Goal: Use online tool/utility: Utilize a website feature to perform a specific function

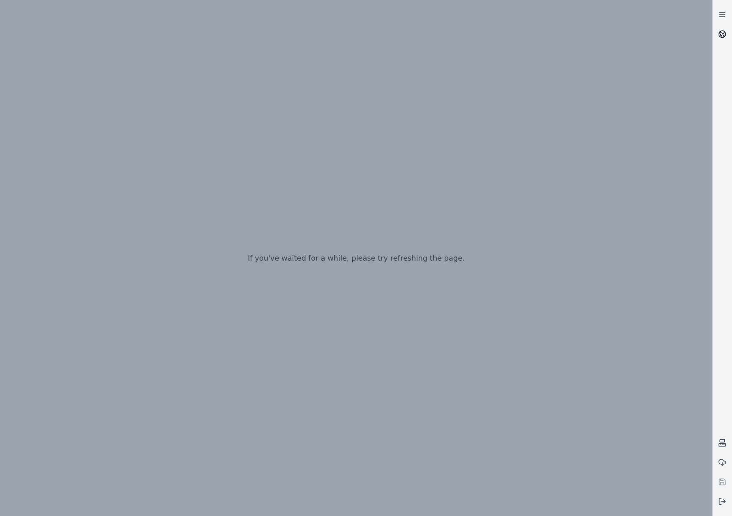
click at [721, 35] on icon at bounding box center [720, 36] width 3 height 4
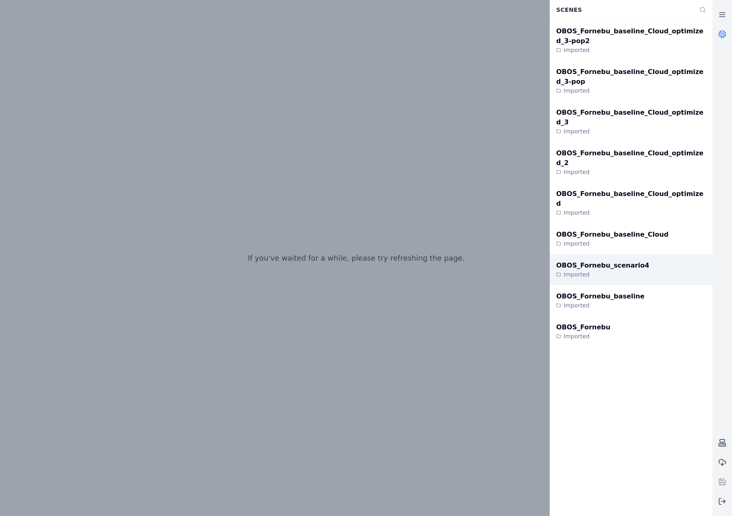
click at [626, 271] on div "Imported" at bounding box center [602, 275] width 93 height 8
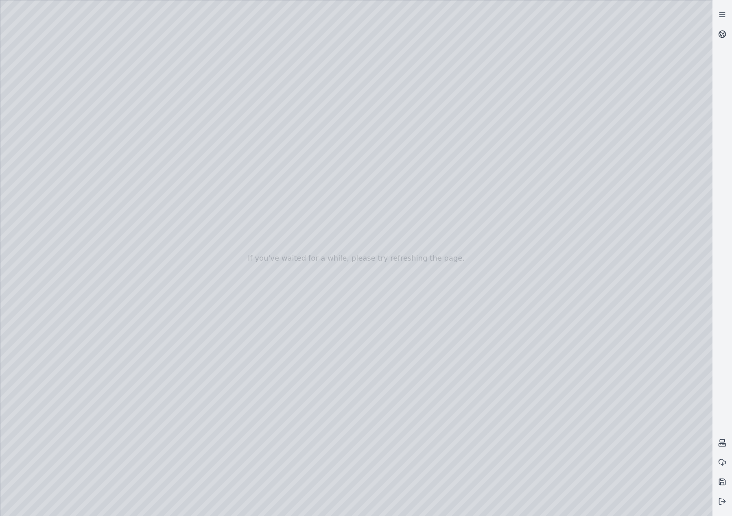
drag, startPoint x: 370, startPoint y: 310, endPoint x: 362, endPoint y: 344, distance: 35.0
drag, startPoint x: 385, startPoint y: 363, endPoint x: 400, endPoint y: 415, distance: 54.8
drag, startPoint x: 564, startPoint y: 321, endPoint x: 151, endPoint y: 167, distance: 440.6
drag, startPoint x: 451, startPoint y: 216, endPoint x: 366, endPoint y: 186, distance: 90.9
click at [39, 126] on div at bounding box center [356, 258] width 712 height 516
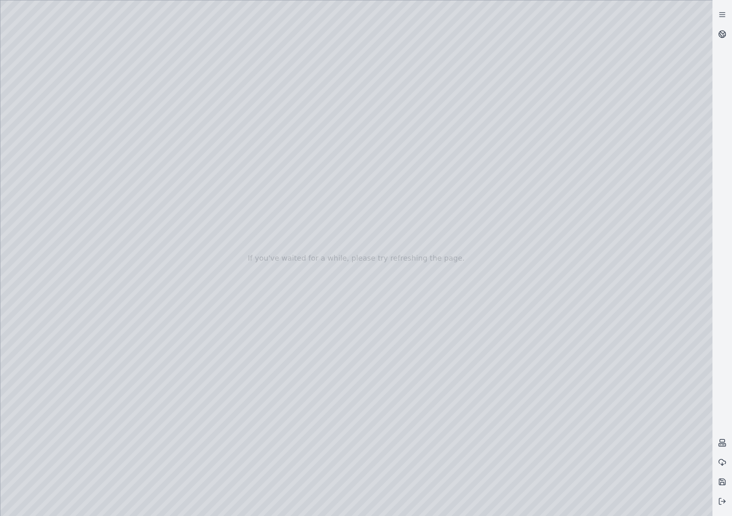
click at [48, 149] on div at bounding box center [356, 258] width 712 height 516
click at [205, 86] on div at bounding box center [356, 258] width 712 height 516
click at [164, 138] on div at bounding box center [356, 258] width 712 height 516
drag, startPoint x: 175, startPoint y: 134, endPoint x: 388, endPoint y: 115, distance: 214.0
click at [388, 115] on div at bounding box center [356, 258] width 712 height 516
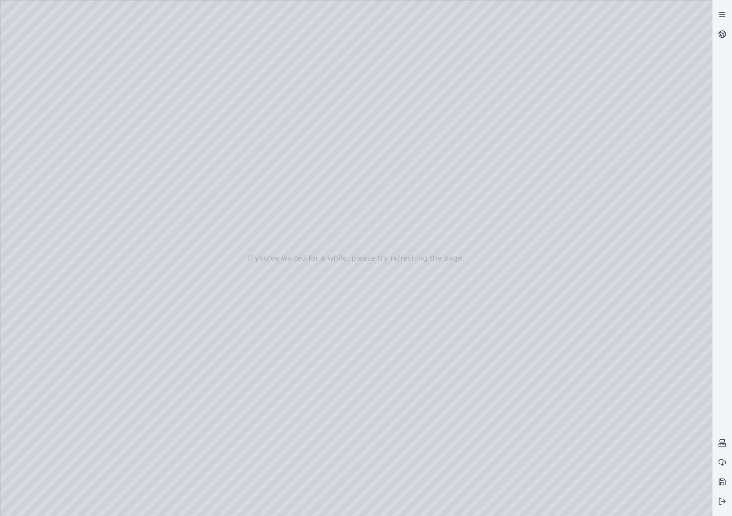
click at [415, 93] on div at bounding box center [356, 258] width 712 height 516
click at [63, 115] on div at bounding box center [356, 258] width 712 height 516
click at [61, 127] on div at bounding box center [356, 258] width 712 height 516
click at [165, 87] on div at bounding box center [356, 258] width 712 height 516
click at [122, 467] on div at bounding box center [356, 258] width 712 height 516
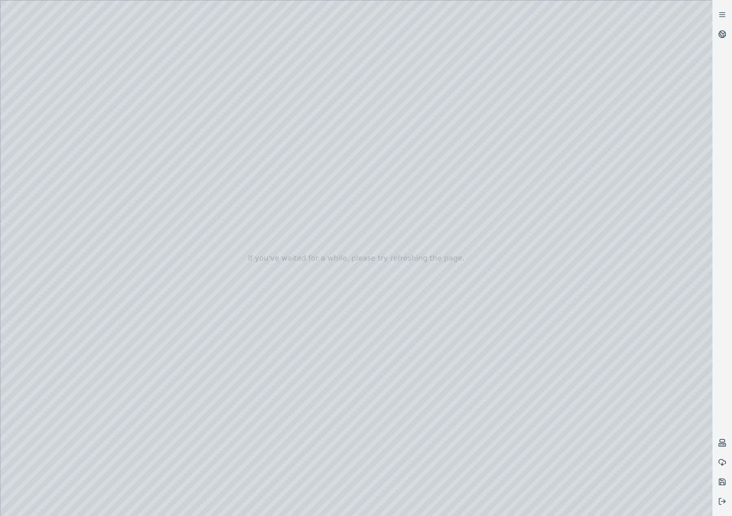
click at [125, 450] on div at bounding box center [356, 258] width 712 height 516
click at [447, 230] on div at bounding box center [356, 258] width 712 height 516
click at [446, 199] on div at bounding box center [356, 258] width 712 height 516
click at [358, 465] on div at bounding box center [356, 258] width 712 height 516
click at [477, 97] on div at bounding box center [356, 258] width 712 height 516
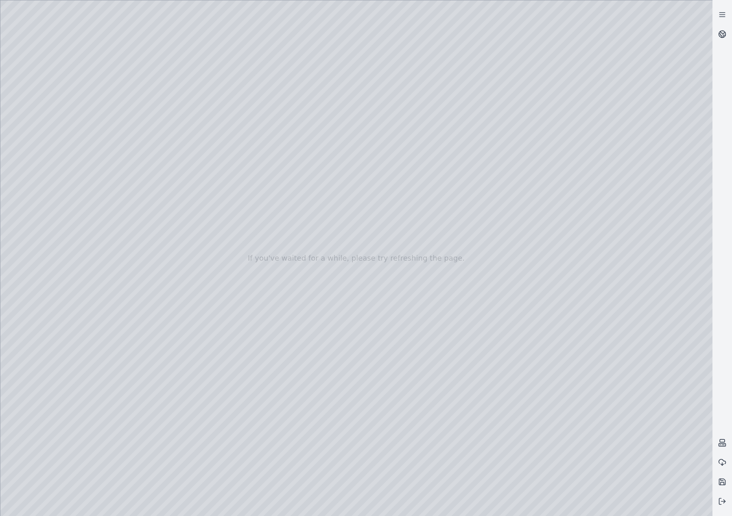
click at [446, 202] on div at bounding box center [356, 258] width 712 height 516
click at [448, 201] on div at bounding box center [356, 258] width 712 height 516
click at [499, 293] on div at bounding box center [356, 258] width 712 height 516
click at [486, 292] on div at bounding box center [356, 258] width 712 height 516
click at [490, 294] on div at bounding box center [356, 258] width 712 height 516
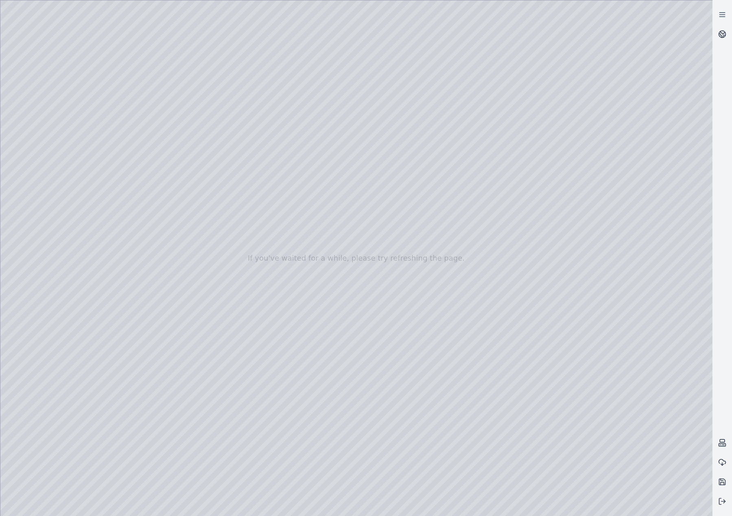
click at [502, 292] on div at bounding box center [356, 258] width 712 height 516
click at [429, 284] on div at bounding box center [356, 258] width 712 height 516
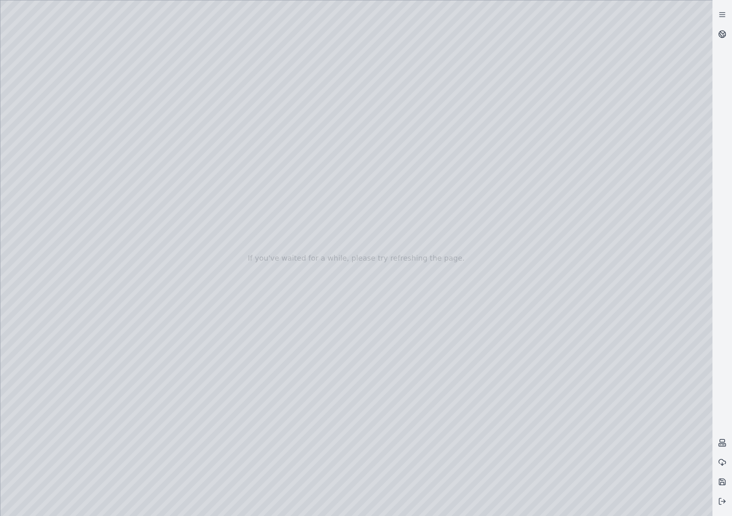
click at [429, 284] on div at bounding box center [356, 258] width 712 height 516
click at [447, 311] on div at bounding box center [356, 258] width 712 height 516
drag, startPoint x: 458, startPoint y: 292, endPoint x: 455, endPoint y: 313, distance: 21.4
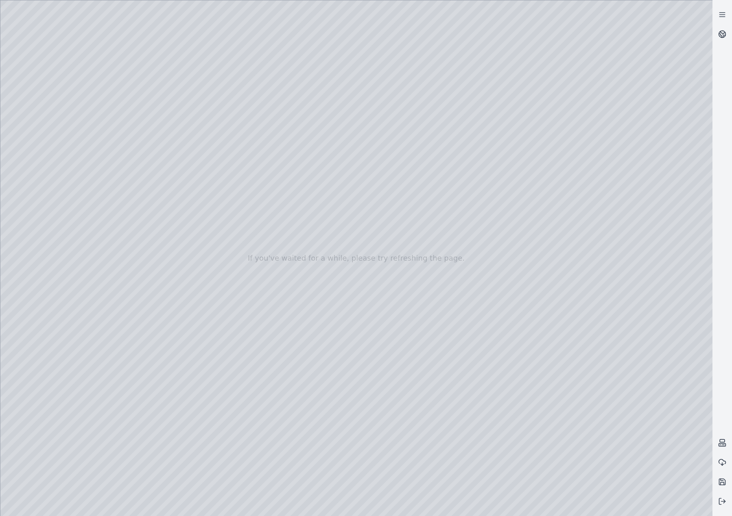
drag, startPoint x: 455, startPoint y: 313, endPoint x: 453, endPoint y: 323, distance: 10.7
click at [453, 323] on div at bounding box center [356, 258] width 712 height 516
click at [489, 369] on div at bounding box center [356, 258] width 712 height 516
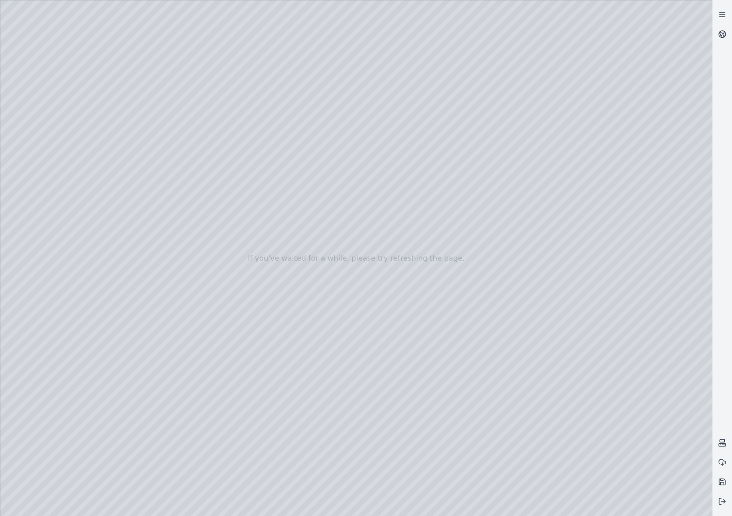
click at [489, 369] on div at bounding box center [356, 258] width 712 height 516
click at [51, 149] on div at bounding box center [356, 258] width 712 height 516
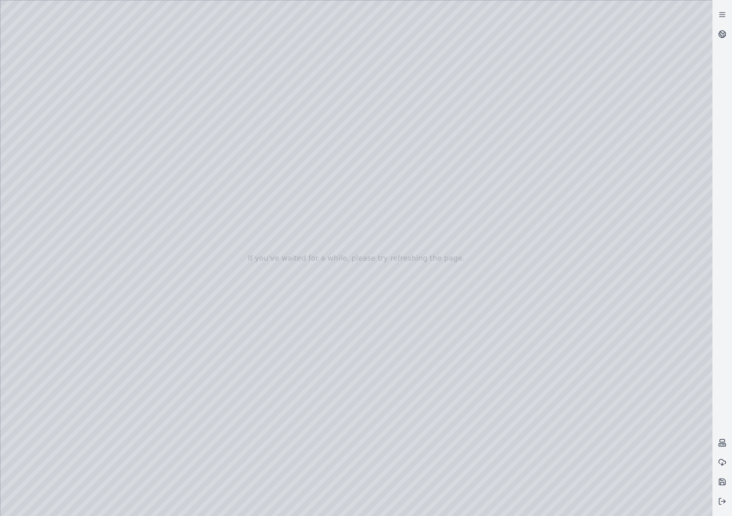
drag, startPoint x: 253, startPoint y: 292, endPoint x: 254, endPoint y: 447, distance: 155.0
click at [254, 447] on div at bounding box center [356, 258] width 712 height 516
drag, startPoint x: 250, startPoint y: 444, endPoint x: 263, endPoint y: 242, distance: 201.8
click at [263, 242] on div at bounding box center [356, 258] width 712 height 516
click at [236, 284] on div at bounding box center [356, 258] width 712 height 516
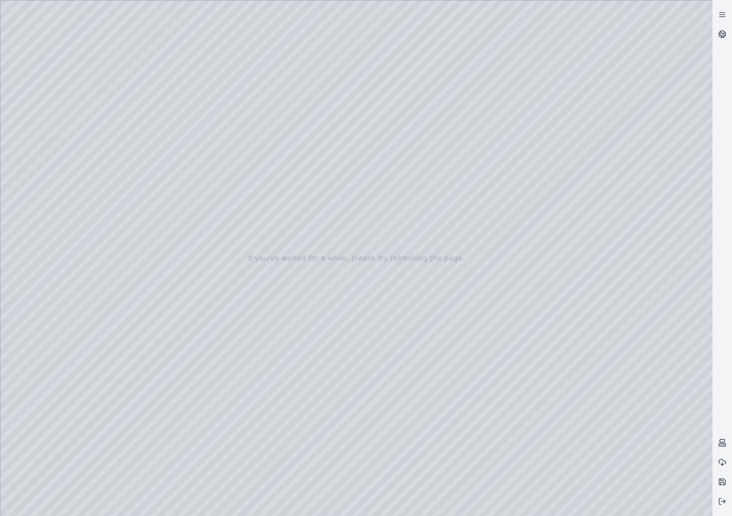
click at [236, 284] on div at bounding box center [356, 258] width 712 height 516
click at [231, 185] on div at bounding box center [356, 258] width 712 height 516
click at [238, 373] on div at bounding box center [356, 258] width 712 height 516
click at [452, 320] on div at bounding box center [356, 258] width 712 height 516
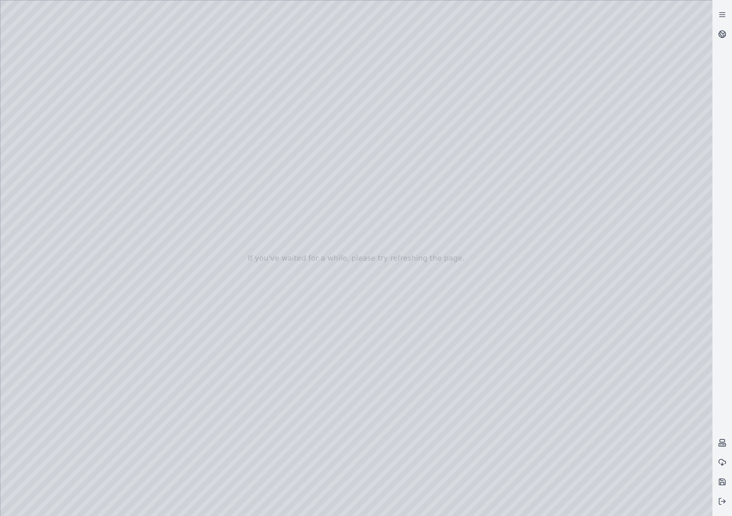
click at [452, 320] on div at bounding box center [356, 258] width 712 height 516
click at [466, 173] on div at bounding box center [356, 258] width 712 height 516
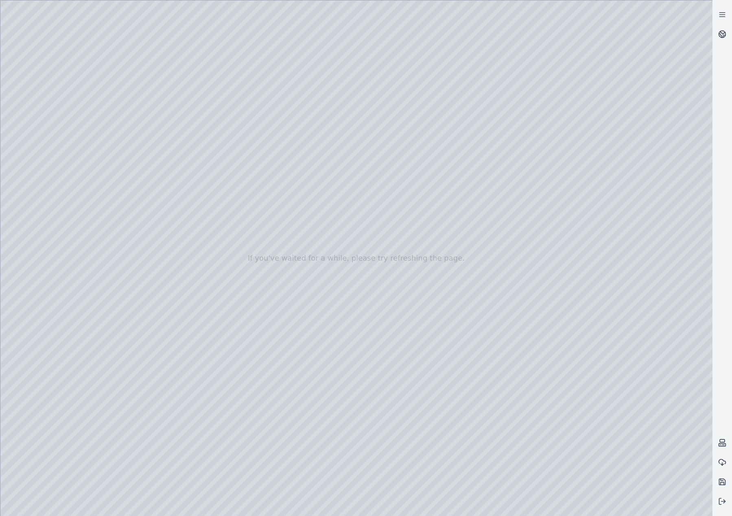
click at [466, 173] on div at bounding box center [356, 258] width 712 height 516
click at [468, 168] on div at bounding box center [356, 258] width 712 height 516
click at [573, 50] on div at bounding box center [356, 258] width 712 height 516
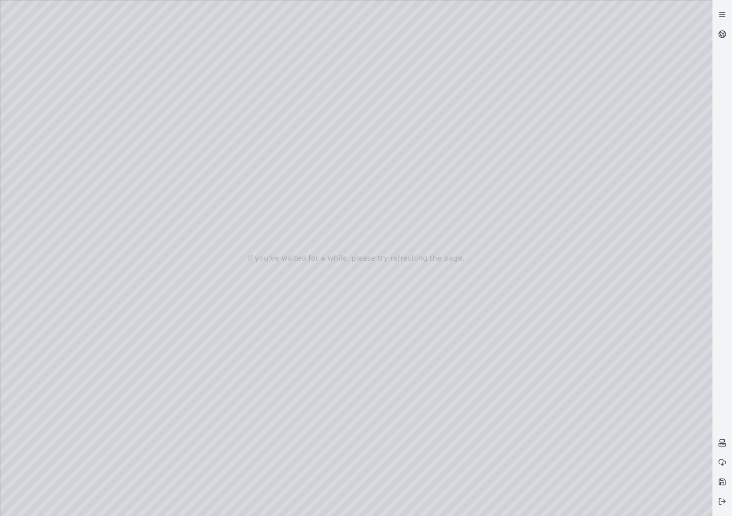
drag, startPoint x: 476, startPoint y: 242, endPoint x: 439, endPoint y: 247, distance: 36.9
drag, startPoint x: 541, startPoint y: 277, endPoint x: 472, endPoint y: 243, distance: 76.6
click at [212, 377] on div at bounding box center [356, 258] width 712 height 516
click at [210, 403] on div at bounding box center [356, 258] width 712 height 516
click at [408, 273] on div at bounding box center [356, 258] width 712 height 516
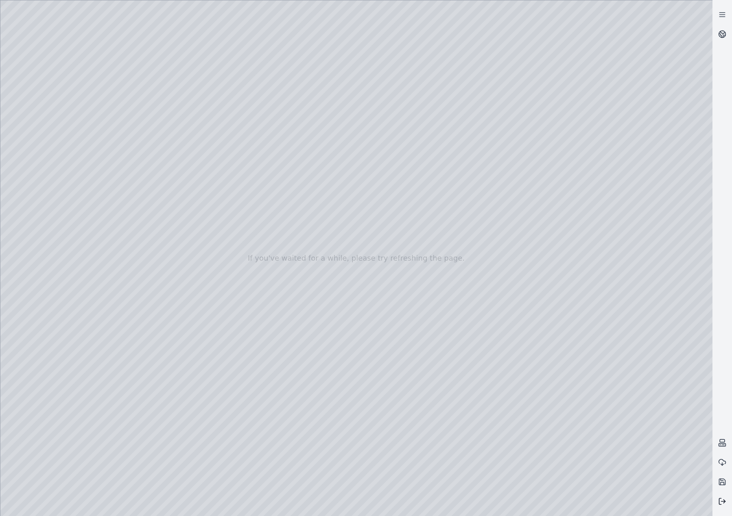
click at [717, 499] on button at bounding box center [723, 502] width 20 height 20
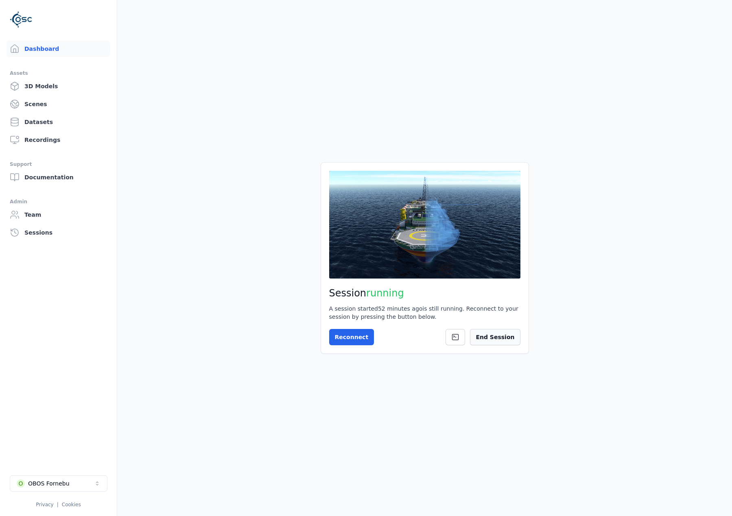
click at [510, 343] on button "End Session" at bounding box center [495, 337] width 50 height 16
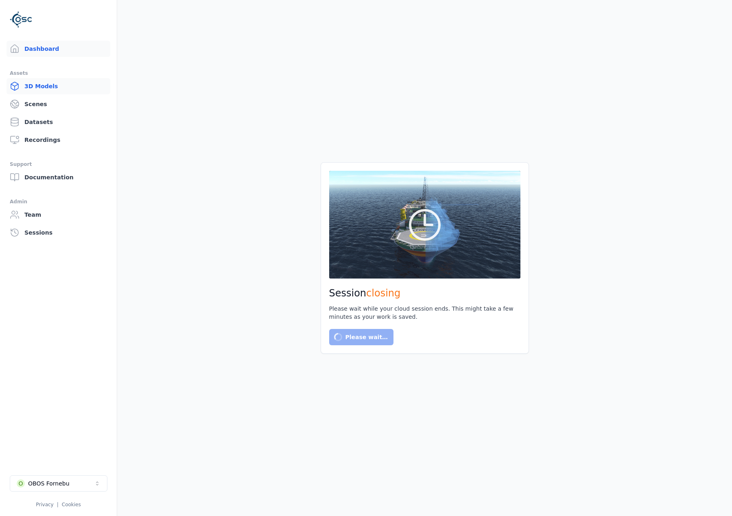
click at [44, 90] on link "3D Models" at bounding box center [59, 86] width 104 height 16
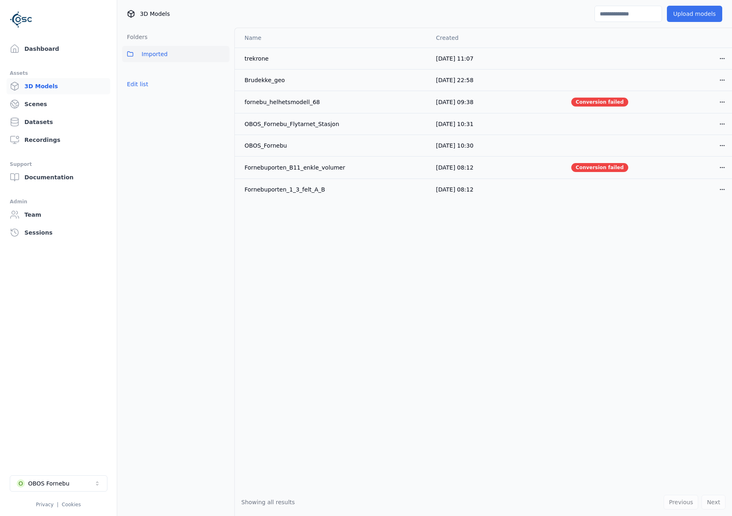
click at [697, 9] on button "Upload models" at bounding box center [694, 14] width 55 height 16
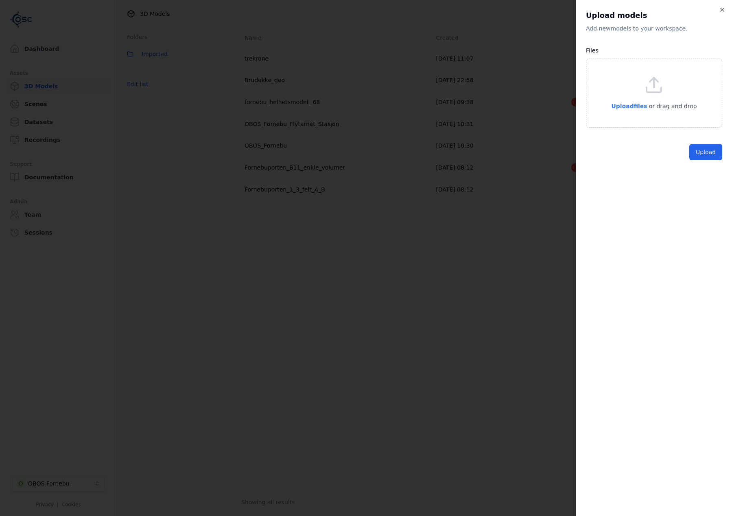
click at [641, 106] on span "Upload files" at bounding box center [629, 106] width 36 height 7
click at [703, 173] on button "Upload" at bounding box center [705, 171] width 33 height 16
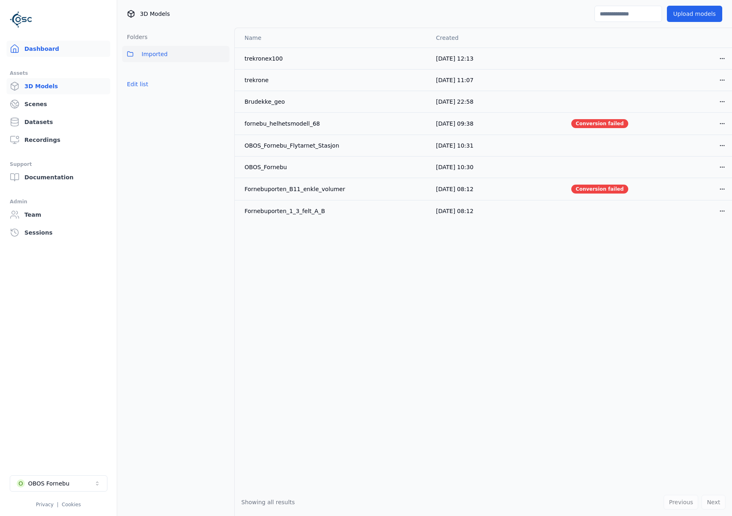
click at [40, 45] on link "Dashboard" at bounding box center [59, 49] width 104 height 16
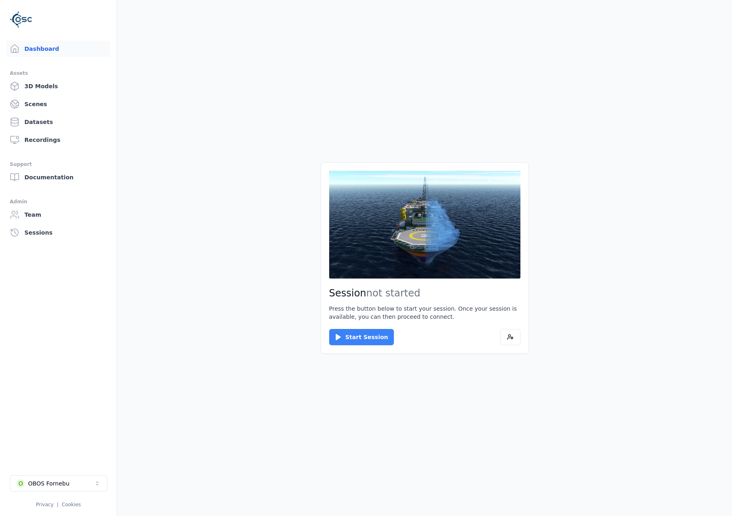
click at [362, 332] on button "Start Session" at bounding box center [361, 337] width 65 height 16
click at [346, 334] on button "Connect" at bounding box center [347, 337] width 37 height 16
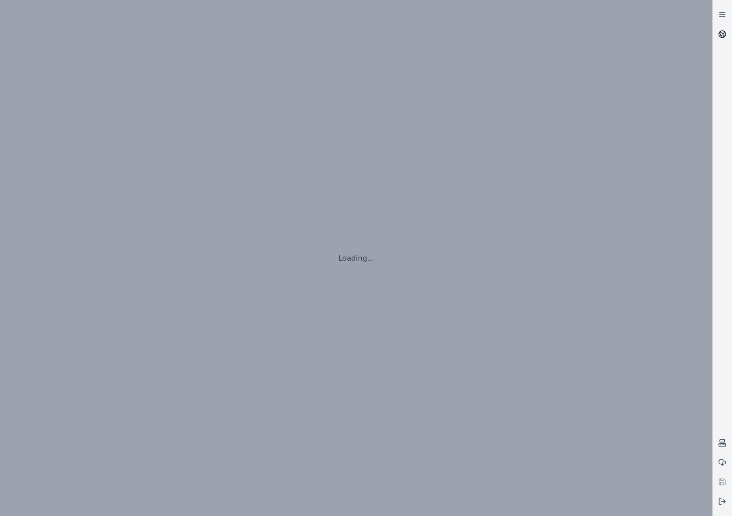
click at [726, 26] on link at bounding box center [723, 34] width 20 height 20
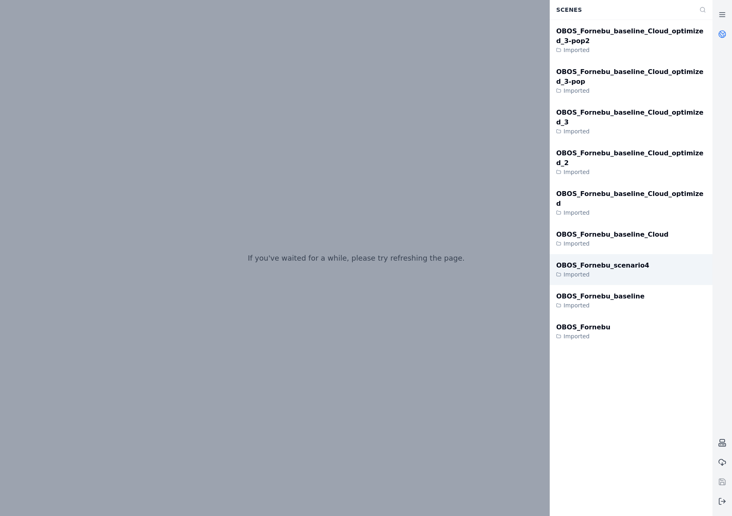
click at [611, 261] on div "OBOS_Fornebu_scenario4" at bounding box center [602, 266] width 93 height 10
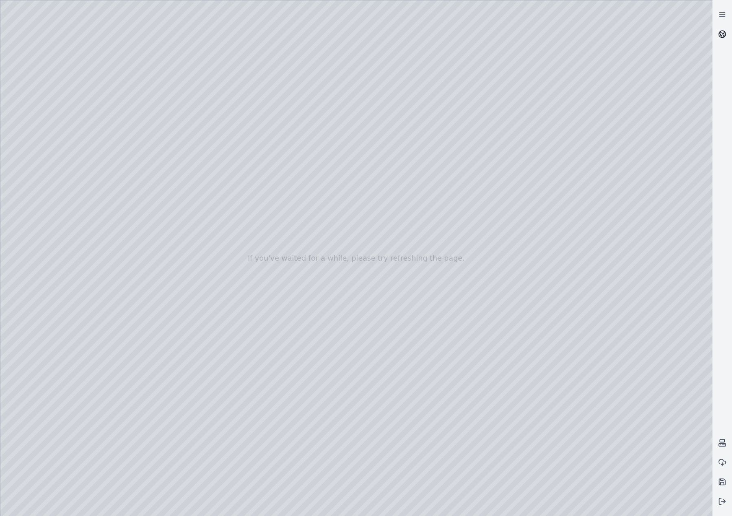
click at [727, 34] on link at bounding box center [723, 34] width 20 height 20
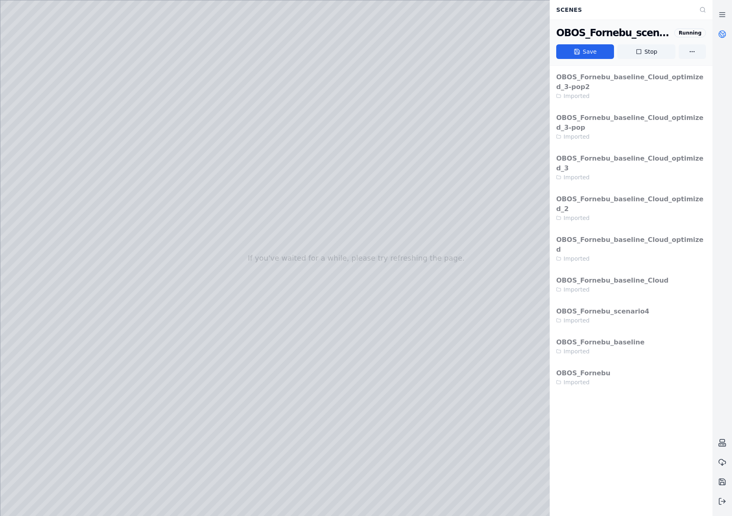
click at [727, 34] on link at bounding box center [723, 34] width 20 height 20
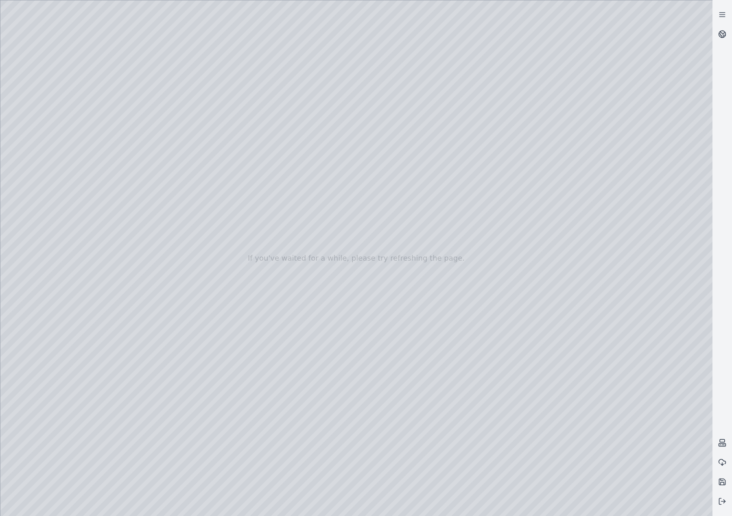
drag, startPoint x: 391, startPoint y: 350, endPoint x: 391, endPoint y: 382, distance: 32.6
drag, startPoint x: 364, startPoint y: 339, endPoint x: 370, endPoint y: 375, distance: 36.7
click at [51, 131] on div at bounding box center [356, 258] width 712 height 516
click at [50, 118] on div at bounding box center [356, 258] width 712 height 516
click at [52, 107] on div at bounding box center [356, 258] width 712 height 516
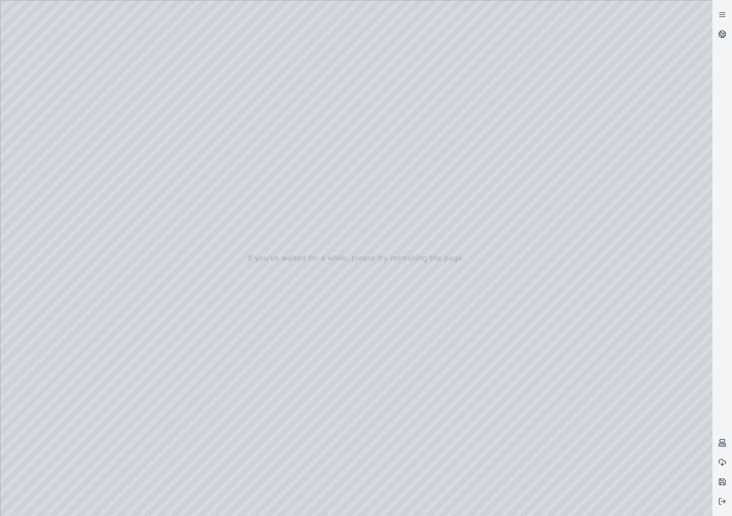
click at [51, 114] on div at bounding box center [356, 258] width 712 height 516
click at [51, 116] on div at bounding box center [356, 258] width 712 height 516
click at [55, 131] on div at bounding box center [356, 258] width 712 height 516
click at [162, 448] on div at bounding box center [356, 258] width 712 height 516
drag, startPoint x: 559, startPoint y: 229, endPoint x: 504, endPoint y: 234, distance: 55.5
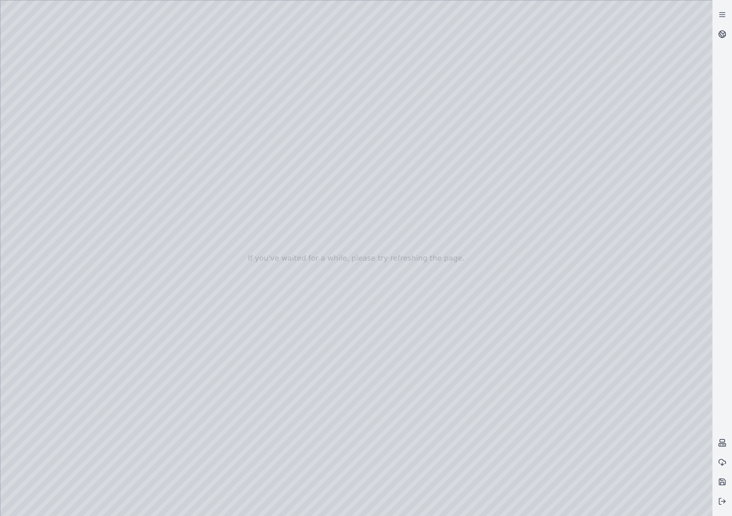
click at [504, 234] on div at bounding box center [356, 258] width 712 height 516
drag, startPoint x: 567, startPoint y: 229, endPoint x: 320, endPoint y: 206, distance: 248.1
drag, startPoint x: 541, startPoint y: 225, endPoint x: 394, endPoint y: 203, distance: 148.2
drag, startPoint x: 534, startPoint y: 234, endPoint x: 354, endPoint y: 236, distance: 180.3
drag, startPoint x: 568, startPoint y: 232, endPoint x: 515, endPoint y: 275, distance: 68.6
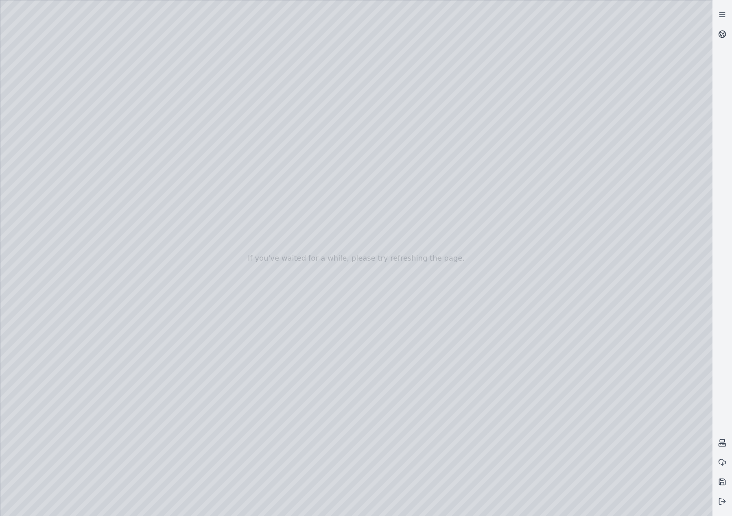
drag, startPoint x: 534, startPoint y: 303, endPoint x: 315, endPoint y: 245, distance: 227.2
drag, startPoint x: 520, startPoint y: 250, endPoint x: 297, endPoint y: 265, distance: 223.5
drag, startPoint x: 534, startPoint y: 246, endPoint x: 414, endPoint y: 214, distance: 124.4
click at [155, 85] on div at bounding box center [356, 258] width 712 height 516
click at [57, 210] on div at bounding box center [356, 258] width 712 height 516
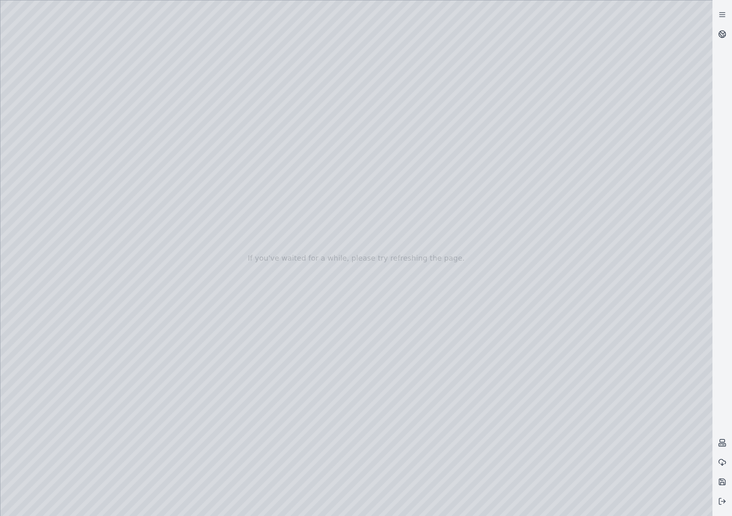
click at [55, 149] on div at bounding box center [356, 258] width 712 height 516
click at [209, 89] on div at bounding box center [356, 258] width 712 height 516
click at [227, 145] on div at bounding box center [356, 258] width 712 height 516
drag, startPoint x: 217, startPoint y: 138, endPoint x: 462, endPoint y: 174, distance: 247.7
click at [462, 174] on div at bounding box center [356, 258] width 712 height 516
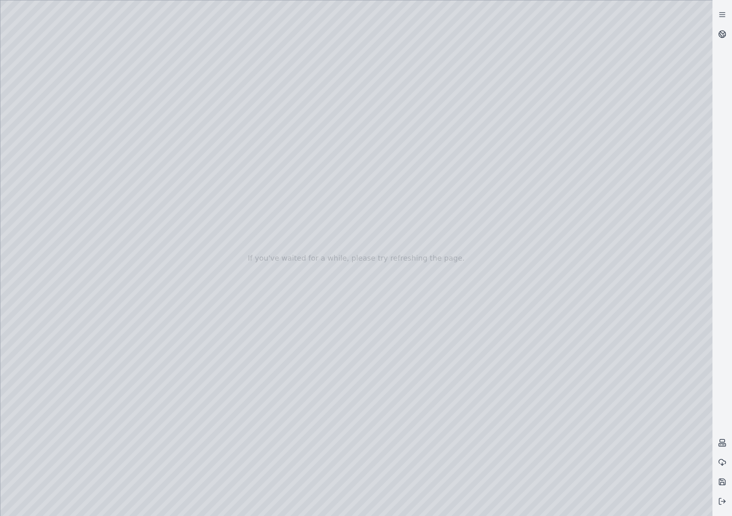
click at [60, 118] on div at bounding box center [356, 258] width 712 height 516
click at [71, 148] on div at bounding box center [356, 258] width 712 height 516
click at [232, 182] on div at bounding box center [356, 258] width 712 height 516
click at [435, 196] on div at bounding box center [356, 258] width 712 height 516
click at [100, 33] on div at bounding box center [356, 258] width 712 height 516
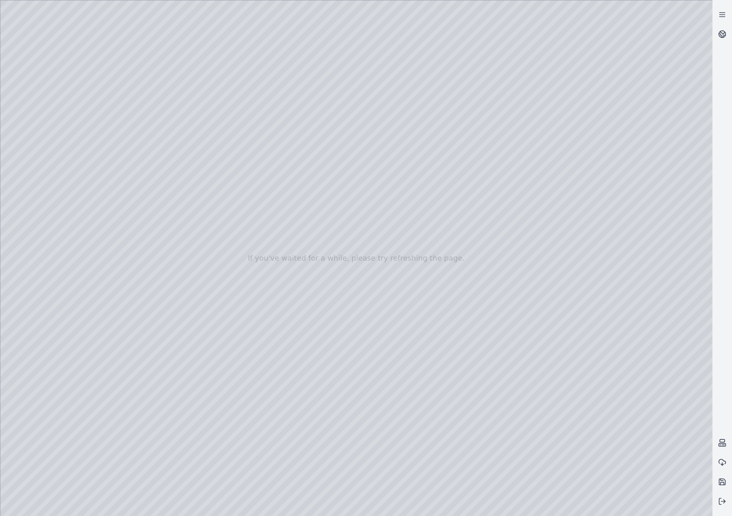
click at [456, 249] on div at bounding box center [356, 258] width 712 height 516
drag, startPoint x: 571, startPoint y: 307, endPoint x: 509, endPoint y: 275, distance: 69.2
click at [509, 275] on div at bounding box center [356, 258] width 712 height 516
click at [531, 311] on div at bounding box center [356, 258] width 712 height 516
click at [358, 472] on div at bounding box center [356, 258] width 712 height 516
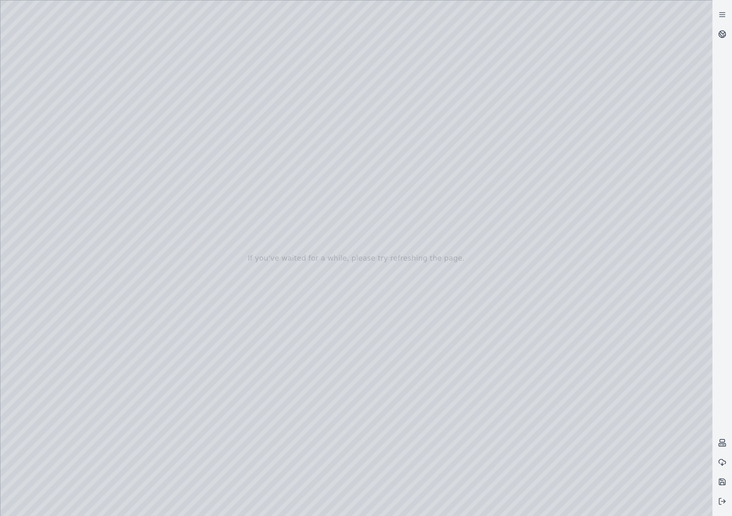
click at [525, 146] on div at bounding box center [356, 258] width 712 height 516
click at [535, 321] on div at bounding box center [356, 258] width 712 height 516
click at [307, 365] on div at bounding box center [356, 258] width 712 height 516
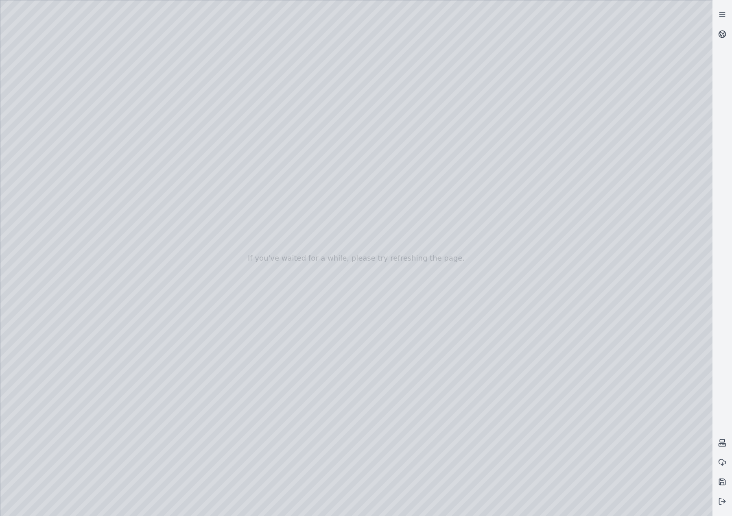
click at [518, 141] on div at bounding box center [356, 258] width 712 height 516
click at [41, 209] on div at bounding box center [356, 258] width 712 height 516
click at [62, 168] on div at bounding box center [356, 258] width 712 height 516
click at [241, 33] on div at bounding box center [356, 258] width 712 height 516
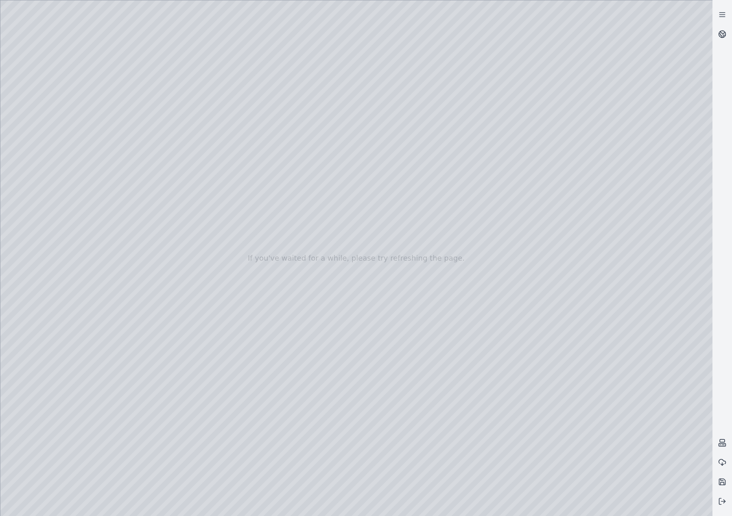
click at [196, 76] on div at bounding box center [356, 258] width 712 height 516
drag, startPoint x: 356, startPoint y: 207, endPoint x: 368, endPoint y: 164, distance: 44.6
click at [368, 164] on div at bounding box center [356, 258] width 712 height 516
drag, startPoint x: 359, startPoint y: 299, endPoint x: 369, endPoint y: 334, distance: 36.2
drag, startPoint x: 379, startPoint y: 111, endPoint x: 625, endPoint y: 360, distance: 349.9
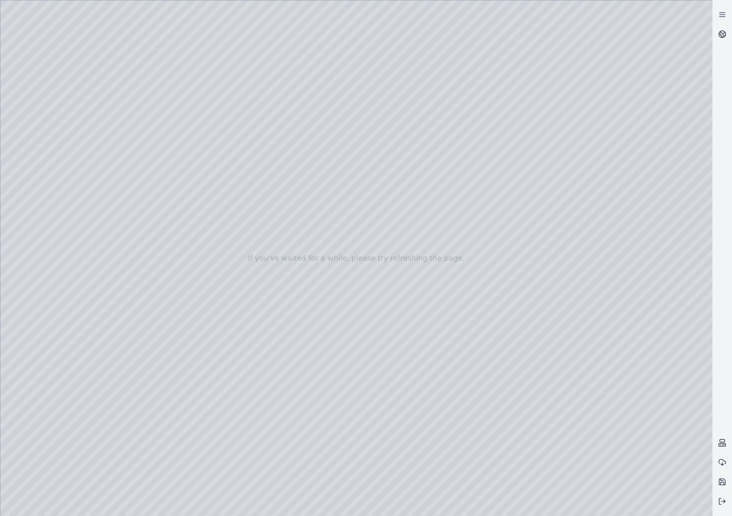
drag, startPoint x: 464, startPoint y: 176, endPoint x: 376, endPoint y: 98, distance: 118.2
click at [376, 98] on div at bounding box center [356, 258] width 712 height 516
drag, startPoint x: 463, startPoint y: 101, endPoint x: 374, endPoint y: 123, distance: 92.8
click at [374, 123] on div at bounding box center [356, 258] width 712 height 516
drag, startPoint x: 461, startPoint y: 325, endPoint x: 426, endPoint y: 322, distance: 35.9
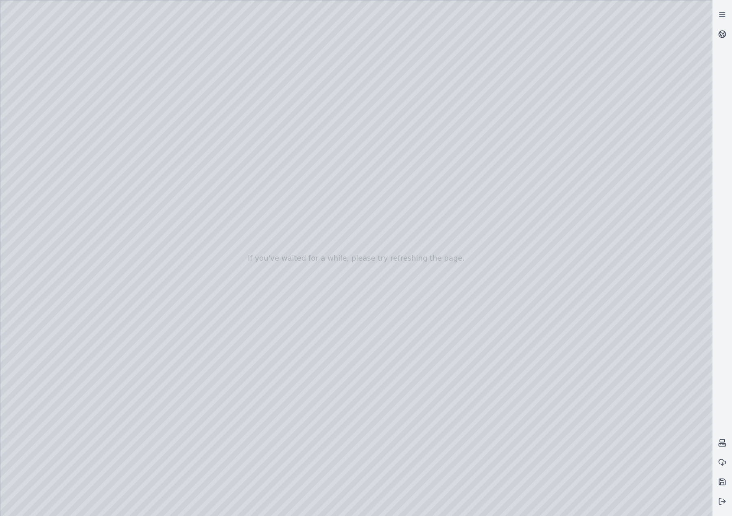
drag, startPoint x: 454, startPoint y: 311, endPoint x: 350, endPoint y: 229, distance: 131.9
drag, startPoint x: 437, startPoint y: 356, endPoint x: 478, endPoint y: 317, distance: 57.3
drag, startPoint x: 471, startPoint y: 310, endPoint x: 493, endPoint y: 231, distance: 81.8
drag, startPoint x: 419, startPoint y: 179, endPoint x: 436, endPoint y: 202, distance: 29.1
click at [436, 202] on div at bounding box center [356, 258] width 712 height 516
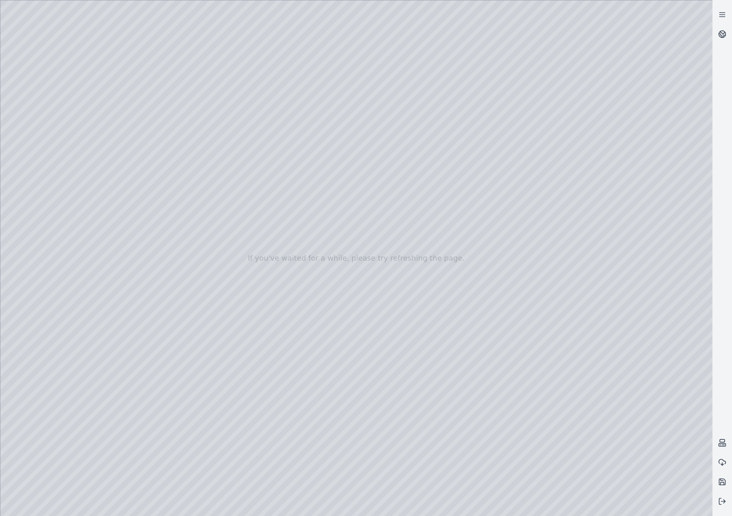
drag, startPoint x: 424, startPoint y: 311, endPoint x: 409, endPoint y: 363, distance: 54.3
drag, startPoint x: 422, startPoint y: 249, endPoint x: 345, endPoint y: 423, distance: 190.0
drag, startPoint x: 465, startPoint y: 229, endPoint x: 434, endPoint y: 288, distance: 66.4
drag, startPoint x: 443, startPoint y: 293, endPoint x: 414, endPoint y: 334, distance: 50.5
drag, startPoint x: 406, startPoint y: 353, endPoint x: 430, endPoint y: 360, distance: 25.0
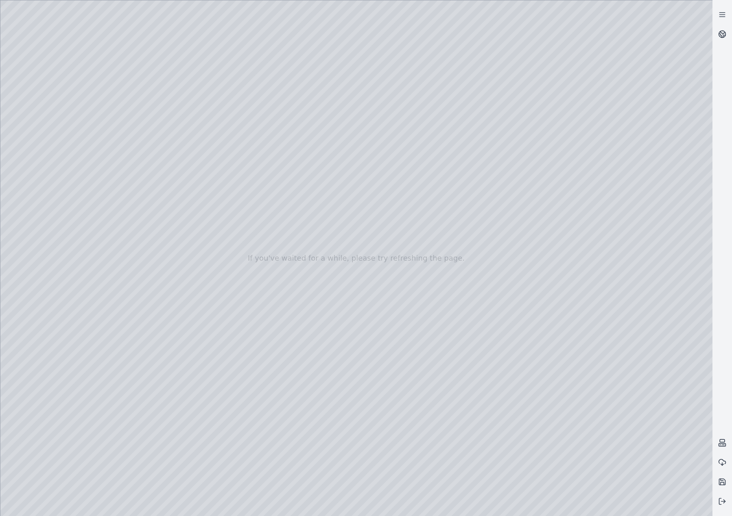
click at [696, 12] on div at bounding box center [356, 258] width 712 height 516
drag, startPoint x: 465, startPoint y: 105, endPoint x: 470, endPoint y: 342, distance: 237.3
drag, startPoint x: 519, startPoint y: 153, endPoint x: 522, endPoint y: 167, distance: 14.5
click at [522, 167] on div at bounding box center [356, 258] width 712 height 516
drag, startPoint x: 499, startPoint y: 400, endPoint x: 474, endPoint y: 401, distance: 24.5
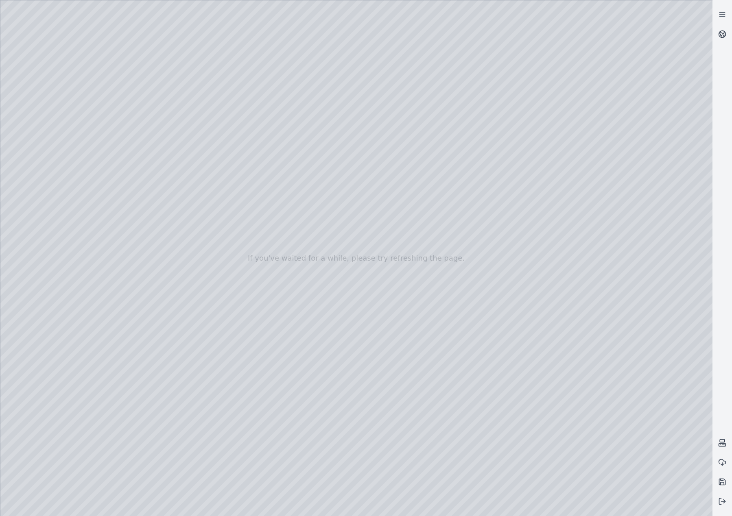
drag, startPoint x: 553, startPoint y: 369, endPoint x: 593, endPoint y: 378, distance: 40.5
drag, startPoint x: 487, startPoint y: 432, endPoint x: 509, endPoint y: 427, distance: 22.9
drag, startPoint x: 485, startPoint y: 390, endPoint x: 449, endPoint y: 309, distance: 88.0
drag, startPoint x: 515, startPoint y: 97, endPoint x: 509, endPoint y: 105, distance: 10.1
click at [509, 105] on div at bounding box center [356, 258] width 712 height 516
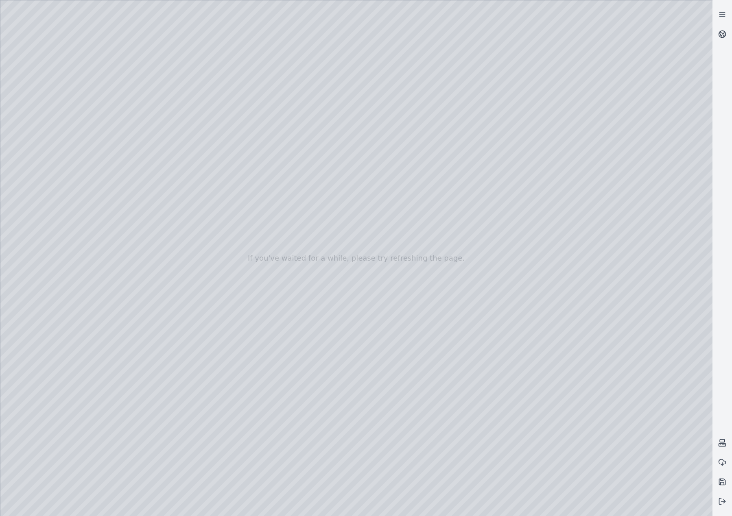
drag, startPoint x: 514, startPoint y: 90, endPoint x: 523, endPoint y: 117, distance: 28.8
click at [523, 117] on div at bounding box center [356, 258] width 712 height 516
drag, startPoint x: 470, startPoint y: 422, endPoint x: 483, endPoint y: 393, distance: 32.2
drag, startPoint x: 484, startPoint y: 391, endPoint x: 509, endPoint y: 241, distance: 152.3
drag, startPoint x: 502, startPoint y: 66, endPoint x: 514, endPoint y: 35, distance: 33.6
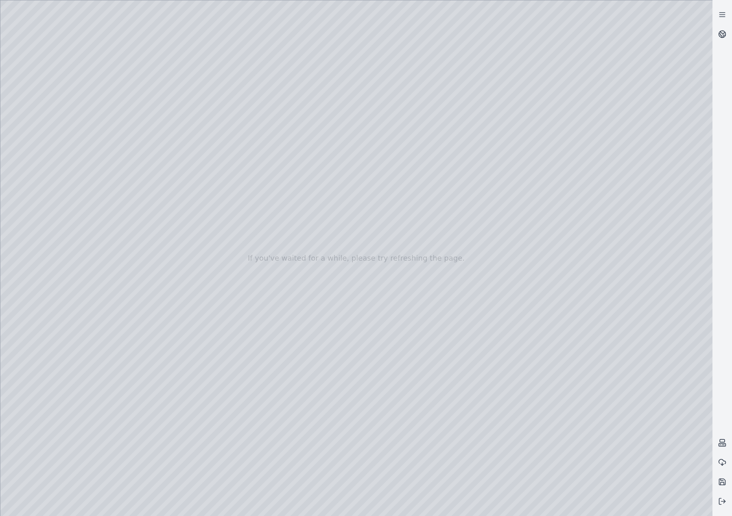
click at [514, 35] on div at bounding box center [356, 258] width 712 height 516
drag, startPoint x: 483, startPoint y: 204, endPoint x: 483, endPoint y: 168, distance: 36.2
drag, startPoint x: 505, startPoint y: 328, endPoint x: 455, endPoint y: 248, distance: 94.4
click at [438, 203] on div at bounding box center [356, 258] width 712 height 516
click at [454, 206] on div at bounding box center [356, 258] width 712 height 516
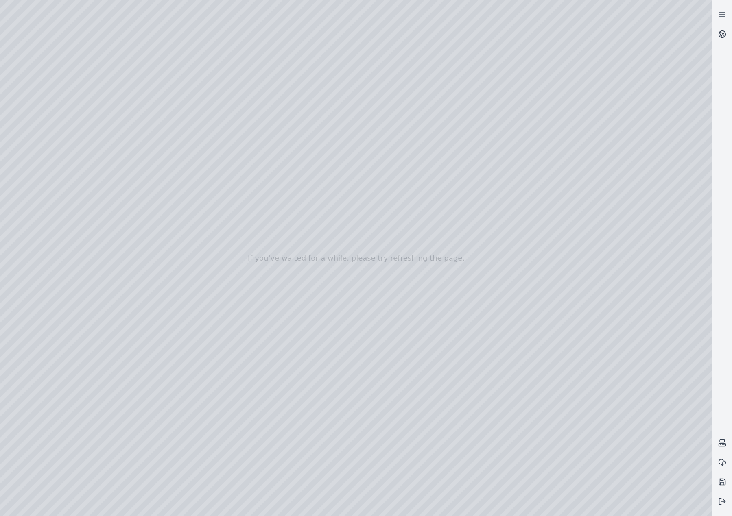
click at [168, 79] on div at bounding box center [356, 258] width 712 height 516
drag, startPoint x: 490, startPoint y: 339, endPoint x: 471, endPoint y: 335, distance: 19.5
drag, startPoint x: 476, startPoint y: 256, endPoint x: 480, endPoint y: 226, distance: 29.9
click at [480, 226] on div at bounding box center [356, 258] width 712 height 516
drag, startPoint x: 467, startPoint y: 293, endPoint x: 459, endPoint y: 337, distance: 45.0
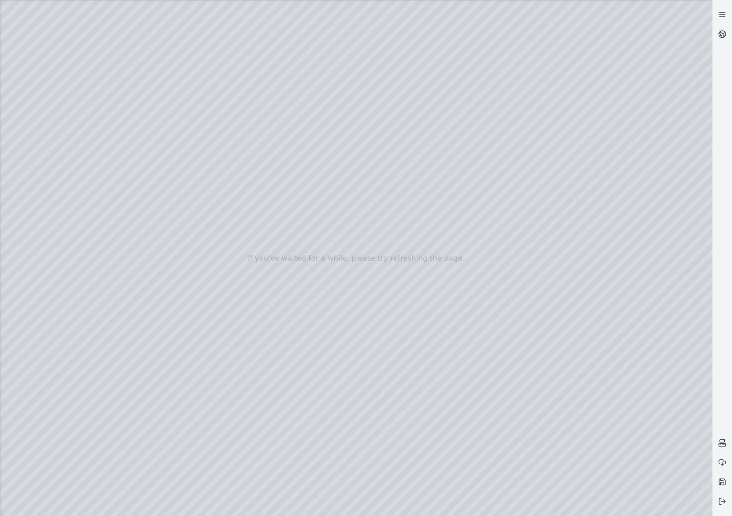
drag, startPoint x: 462, startPoint y: 172, endPoint x: 419, endPoint y: 387, distance: 219.1
drag, startPoint x: 426, startPoint y: 309, endPoint x: 465, endPoint y: 238, distance: 81.2
drag, startPoint x: 404, startPoint y: 304, endPoint x: 490, endPoint y: 282, distance: 88.0
drag, startPoint x: 347, startPoint y: 259, endPoint x: 476, endPoint y: 137, distance: 178.2
drag, startPoint x: 398, startPoint y: 338, endPoint x: 392, endPoint y: 288, distance: 50.8
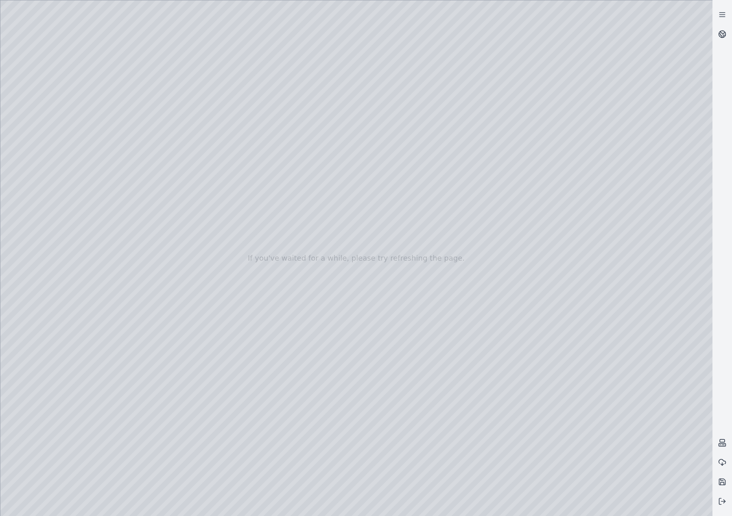
drag, startPoint x: 460, startPoint y: 444, endPoint x: 453, endPoint y: 449, distance: 8.5
drag, startPoint x: 494, startPoint y: 442, endPoint x: 464, endPoint y: 447, distance: 30.1
drag, startPoint x: 551, startPoint y: 409, endPoint x: 382, endPoint y: 344, distance: 180.7
drag, startPoint x: 515, startPoint y: 400, endPoint x: 490, endPoint y: 401, distance: 24.4
drag, startPoint x: 549, startPoint y: 393, endPoint x: 288, endPoint y: 282, distance: 283.3
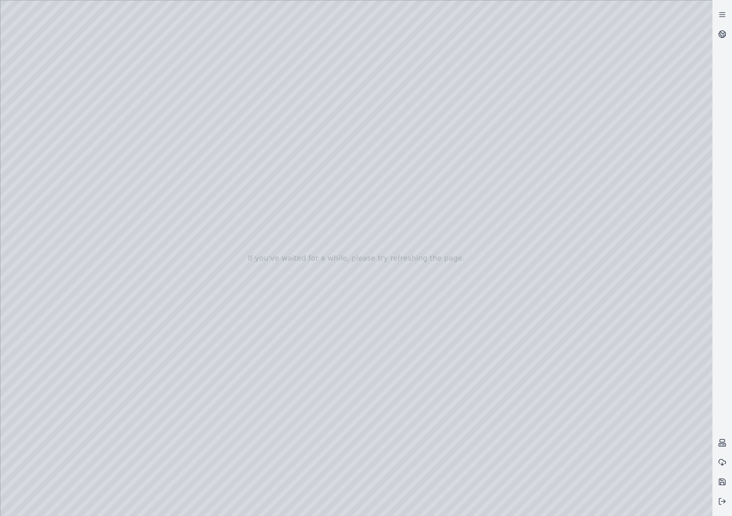
drag, startPoint x: 448, startPoint y: 345, endPoint x: 441, endPoint y: 333, distance: 13.9
drag, startPoint x: 444, startPoint y: 52, endPoint x: 439, endPoint y: 105, distance: 53.1
click at [439, 105] on div at bounding box center [356, 258] width 712 height 516
click at [468, 168] on div at bounding box center [356, 258] width 712 height 516
click at [455, 221] on div at bounding box center [356, 258] width 712 height 516
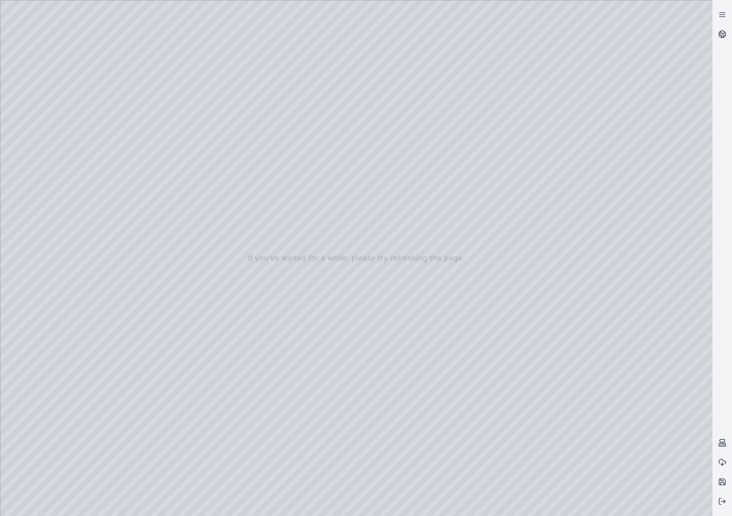
click at [138, 90] on div at bounding box center [356, 258] width 712 height 516
click at [141, 80] on div at bounding box center [356, 258] width 712 height 516
drag, startPoint x: 470, startPoint y: 348, endPoint x: 455, endPoint y: 350, distance: 14.4
drag, startPoint x: 423, startPoint y: 203, endPoint x: 428, endPoint y: 191, distance: 13.0
click at [428, 191] on div at bounding box center [356, 258] width 712 height 516
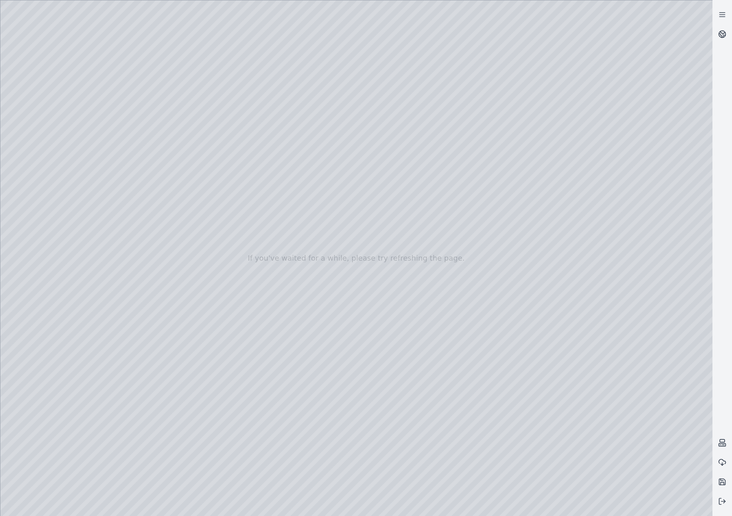
drag, startPoint x: 512, startPoint y: 401, endPoint x: 465, endPoint y: 396, distance: 47.0
drag, startPoint x: 465, startPoint y: 396, endPoint x: 318, endPoint y: 271, distance: 192.8
drag, startPoint x: 501, startPoint y: 128, endPoint x: 496, endPoint y: 143, distance: 15.7
click at [496, 143] on div at bounding box center [356, 258] width 712 height 516
drag, startPoint x: 398, startPoint y: 262, endPoint x: 405, endPoint y: 283, distance: 22.8
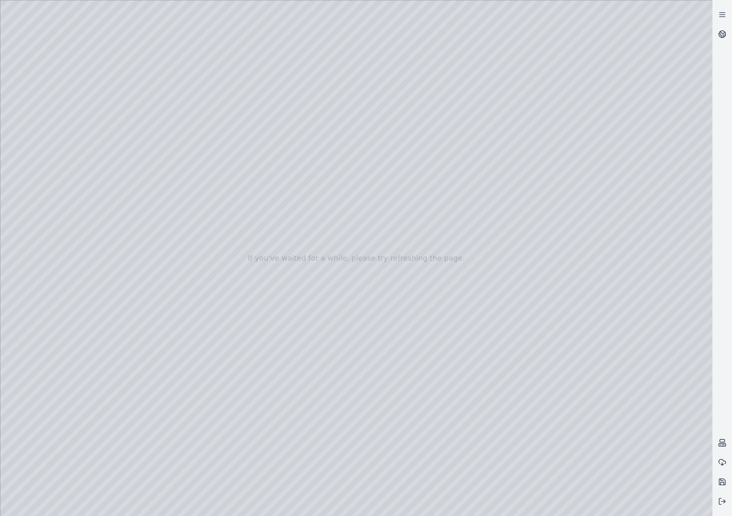
drag, startPoint x: 424, startPoint y: 247, endPoint x: 428, endPoint y: 294, distance: 46.6
drag, startPoint x: 442, startPoint y: 154, endPoint x: 437, endPoint y: 149, distance: 7.2
click at [437, 149] on div at bounding box center [356, 258] width 712 height 516
drag, startPoint x: 382, startPoint y: 212, endPoint x: 445, endPoint y: 217, distance: 63.3
drag, startPoint x: 367, startPoint y: 215, endPoint x: 608, endPoint y: 216, distance: 240.1
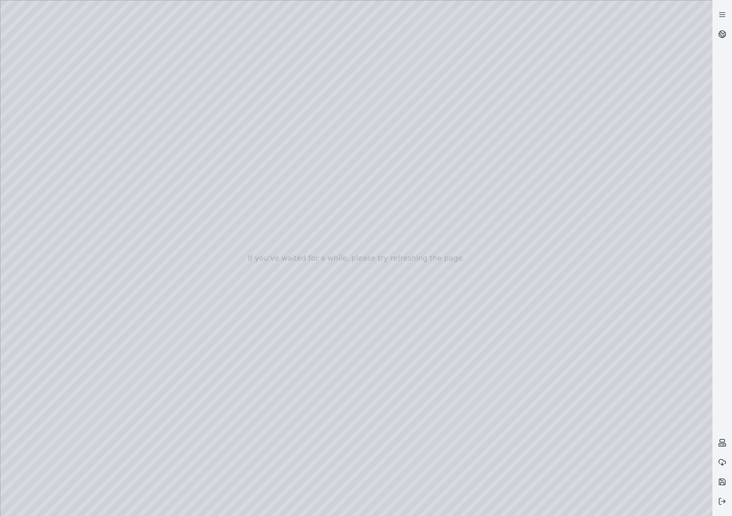
drag, startPoint x: 359, startPoint y: 215, endPoint x: 554, endPoint y: 195, distance: 196.0
drag, startPoint x: 349, startPoint y: 121, endPoint x: 331, endPoint y: 124, distance: 17.7
click at [331, 124] on div at bounding box center [356, 258] width 712 height 516
drag, startPoint x: 313, startPoint y: 119, endPoint x: 302, endPoint y: 98, distance: 23.7
click at [302, 98] on div at bounding box center [356, 258] width 712 height 516
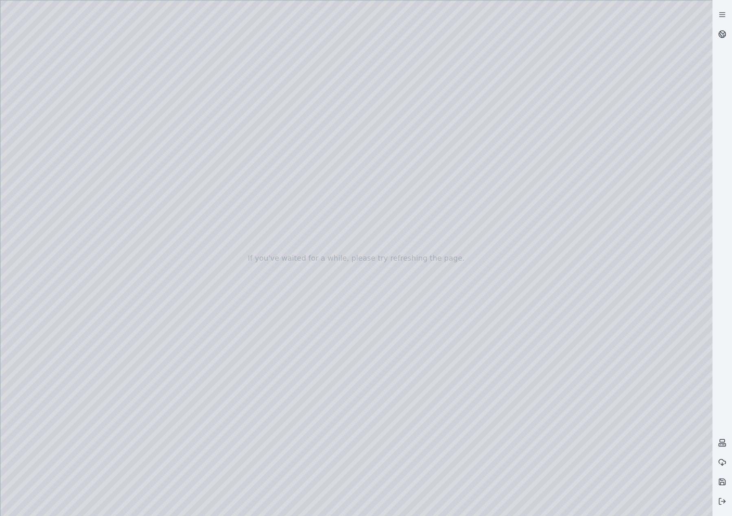
drag, startPoint x: 430, startPoint y: 225, endPoint x: 375, endPoint y: 237, distance: 56.3
drag, startPoint x: 437, startPoint y: 315, endPoint x: 403, endPoint y: 328, distance: 36.6
drag, startPoint x: 479, startPoint y: 267, endPoint x: 275, endPoint y: 200, distance: 214.4
drag, startPoint x: 471, startPoint y: 270, endPoint x: 259, endPoint y: 266, distance: 212.0
drag, startPoint x: 447, startPoint y: 234, endPoint x: 363, endPoint y: 315, distance: 116.5
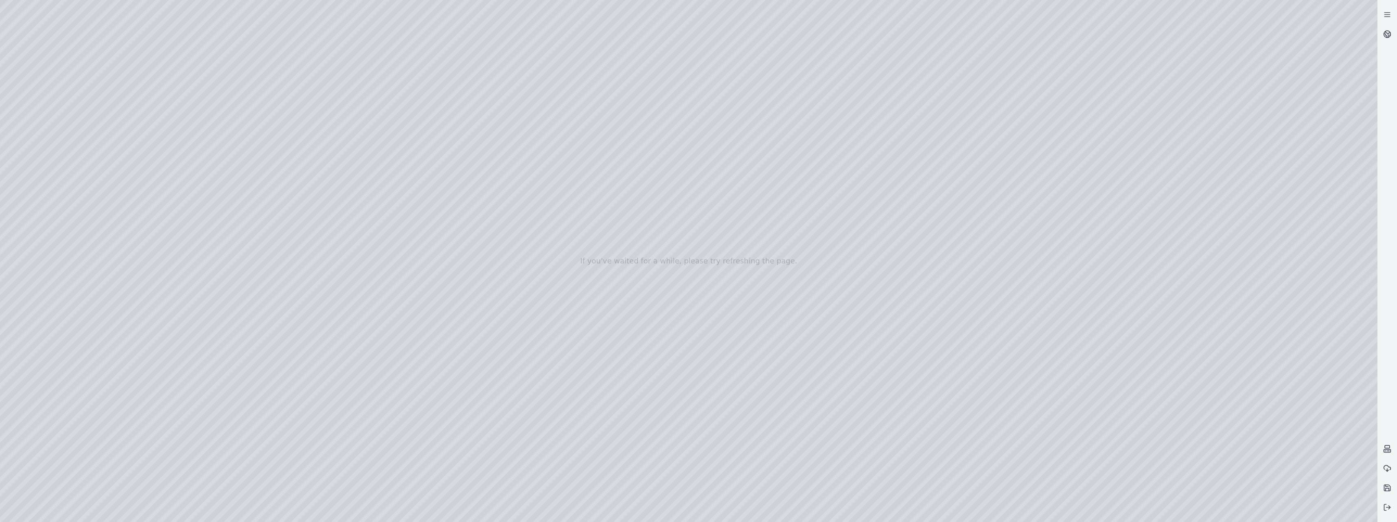
drag, startPoint x: 775, startPoint y: 252, endPoint x: 496, endPoint y: 208, distance: 282.2
drag, startPoint x: 570, startPoint y: 189, endPoint x: 627, endPoint y: 181, distance: 57.5
click at [53, 116] on div at bounding box center [688, 261] width 1377 height 522
click at [66, 152] on div at bounding box center [688, 261] width 1377 height 522
click at [234, 277] on div at bounding box center [688, 261] width 1377 height 522
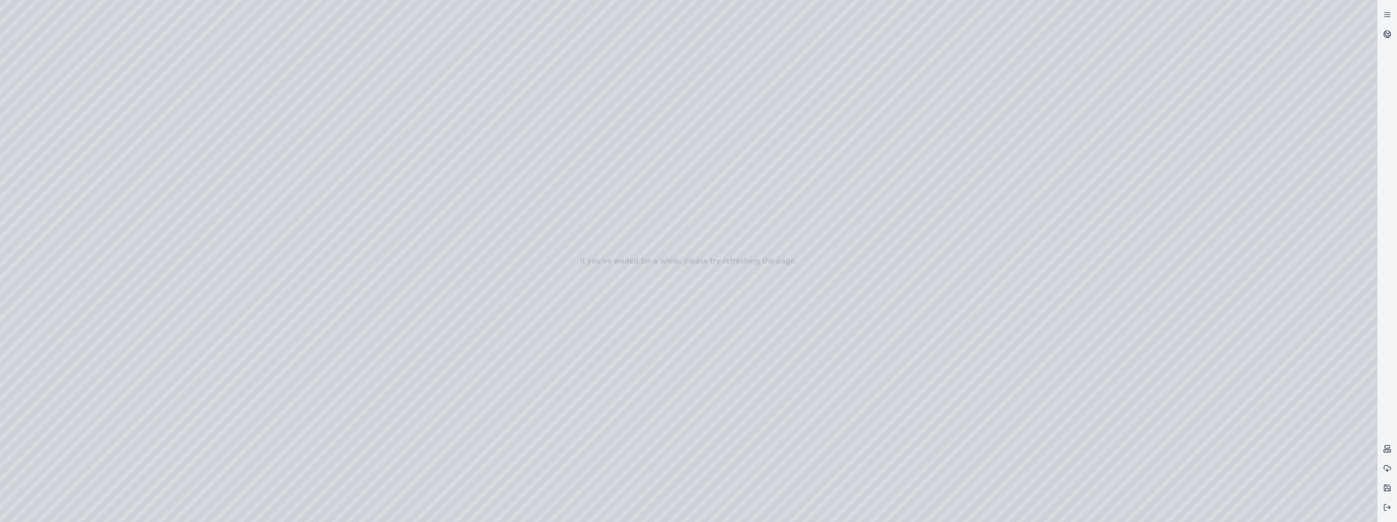
click at [234, 277] on div at bounding box center [688, 261] width 1377 height 522
click at [93, 31] on div at bounding box center [688, 261] width 1377 height 522
drag, startPoint x: 635, startPoint y: 124, endPoint x: 634, endPoint y: 153, distance: 28.5
drag, startPoint x: 739, startPoint y: 41, endPoint x: 738, endPoint y: 56, distance: 14.7
click at [738, 56] on div at bounding box center [688, 261] width 1377 height 522
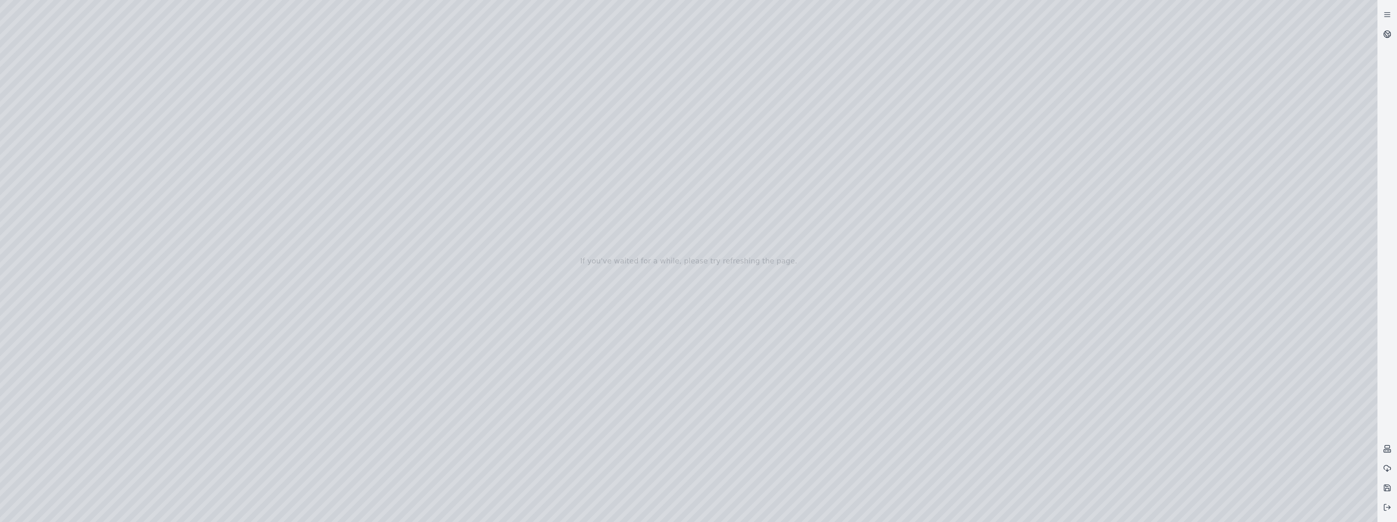
drag, startPoint x: 593, startPoint y: 211, endPoint x: 605, endPoint y: 236, distance: 28.0
drag, startPoint x: 487, startPoint y: 149, endPoint x: 604, endPoint y: 373, distance: 252.3
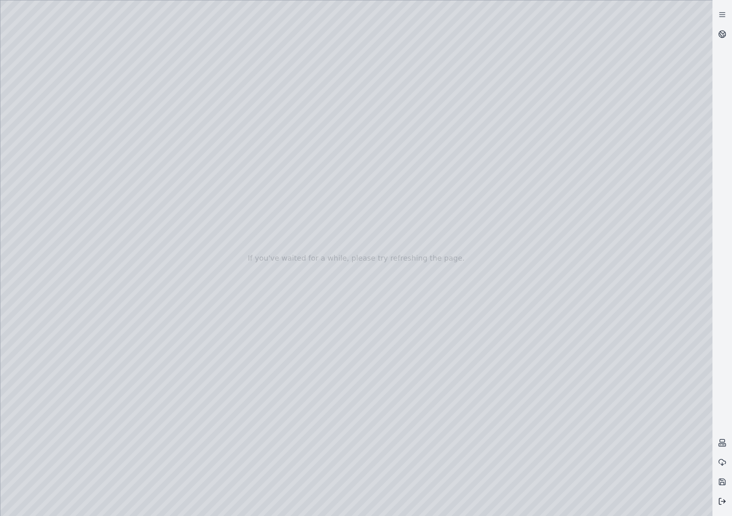
click at [723, 502] on line at bounding box center [723, 502] width 4 height 0
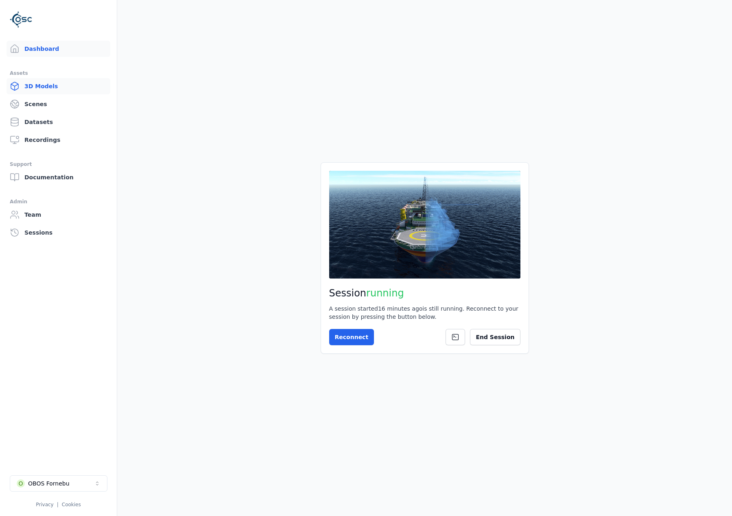
click at [34, 92] on link "3D Models" at bounding box center [59, 86] width 104 height 16
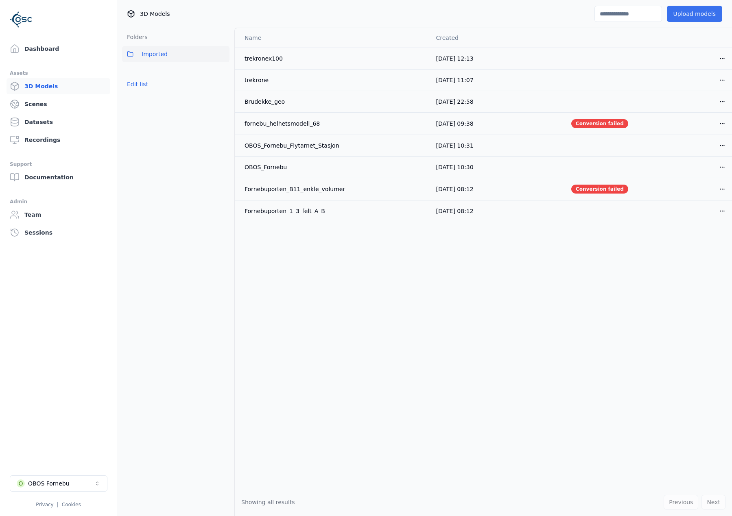
click at [693, 18] on button "Upload models" at bounding box center [694, 14] width 55 height 16
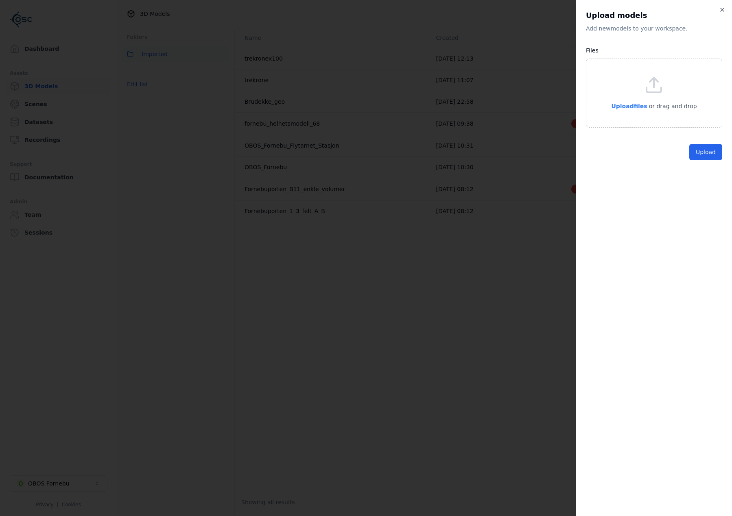
click at [631, 103] on span "Upload files" at bounding box center [629, 106] width 36 height 7
click at [699, 167] on button "Upload" at bounding box center [705, 171] width 33 height 16
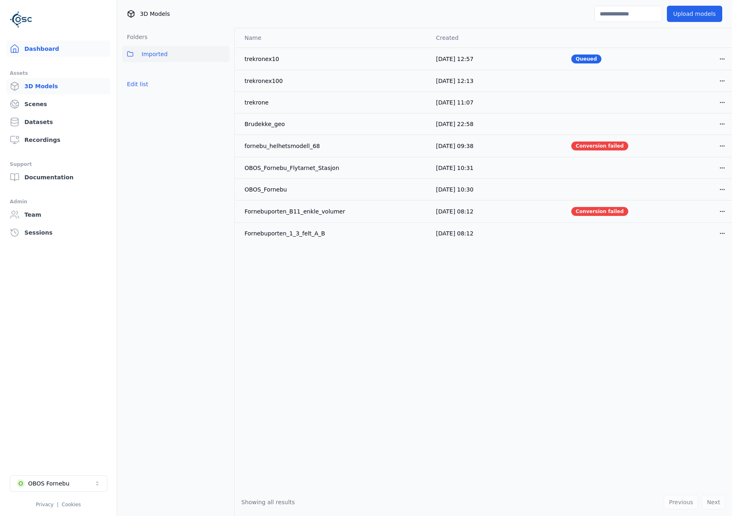
click at [33, 45] on link "Dashboard" at bounding box center [59, 49] width 104 height 16
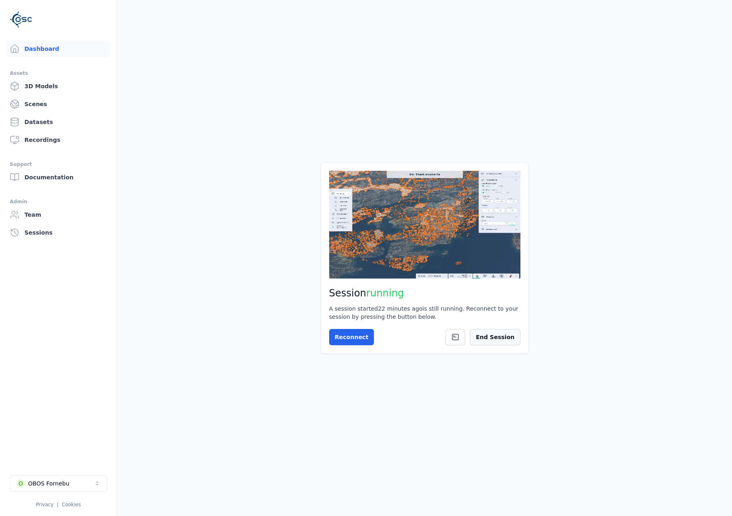
click at [499, 336] on button "End Session" at bounding box center [495, 337] width 50 height 16
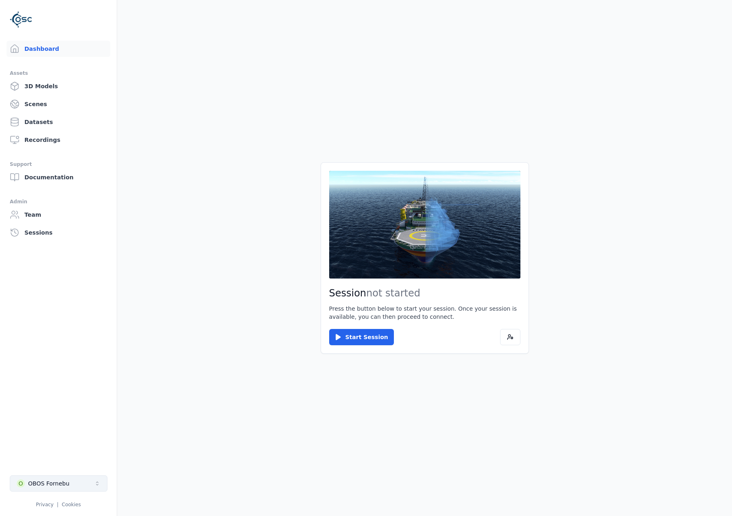
click at [71, 483] on button "O OBOS Fornebu" at bounding box center [59, 484] width 98 height 16
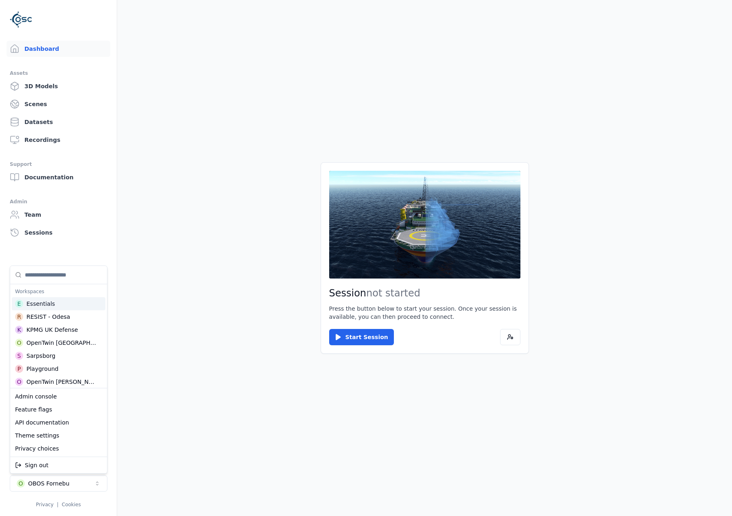
click at [46, 268] on input "Suggestions" at bounding box center [63, 275] width 77 height 18
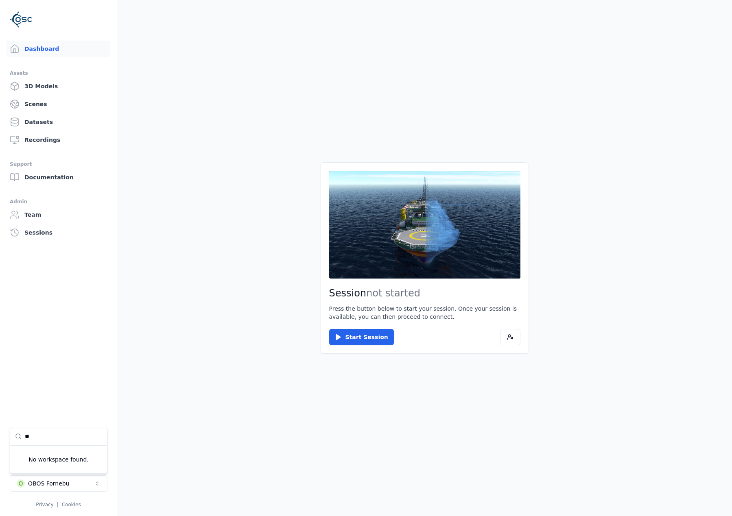
type input "*"
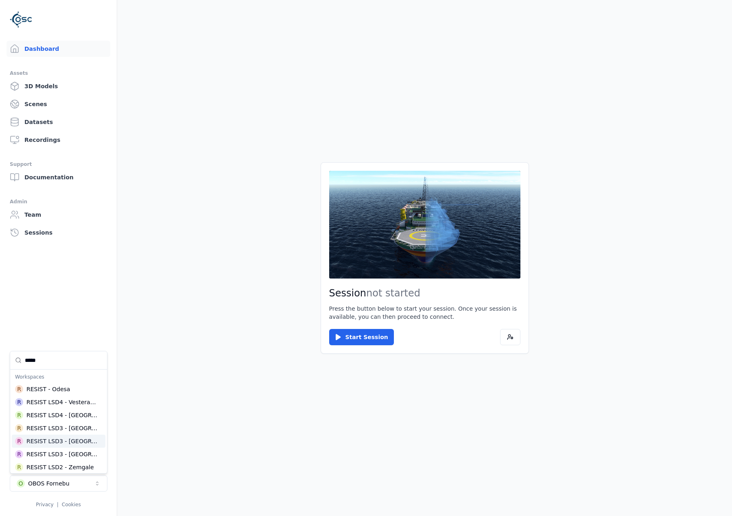
scroll to position [28, 0]
type input "*****"
click at [60, 390] on div "RESIST LSD4 - [GEOGRAPHIC_DATA]" at bounding box center [61, 387] width 71 height 8
click at [338, 338] on html "Dashboard Assets 3D Models Scenes Datasets Recordings Support Documentation Adm…" at bounding box center [366, 258] width 732 height 516
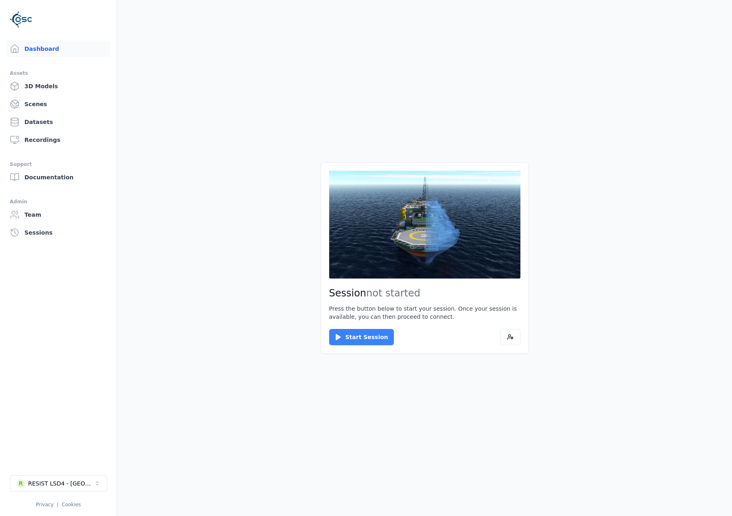
click at [356, 334] on button "Start Session" at bounding box center [361, 337] width 65 height 16
click at [355, 333] on button "Connect" at bounding box center [347, 337] width 37 height 16
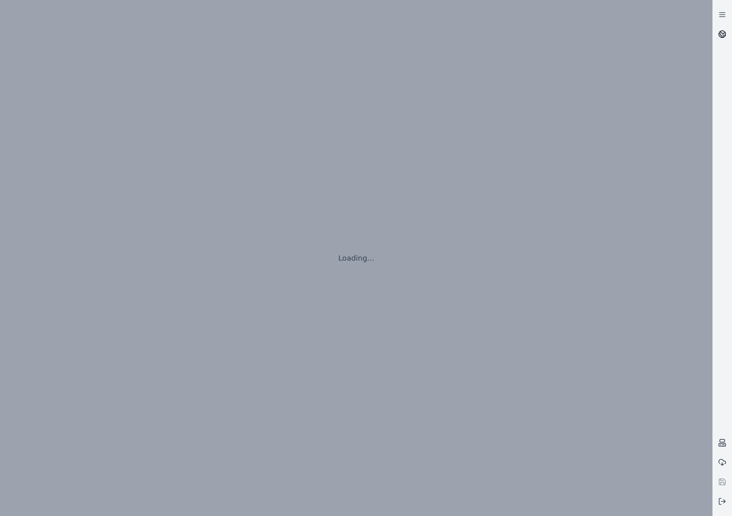
click at [726, 36] on icon at bounding box center [722, 34] width 8 height 8
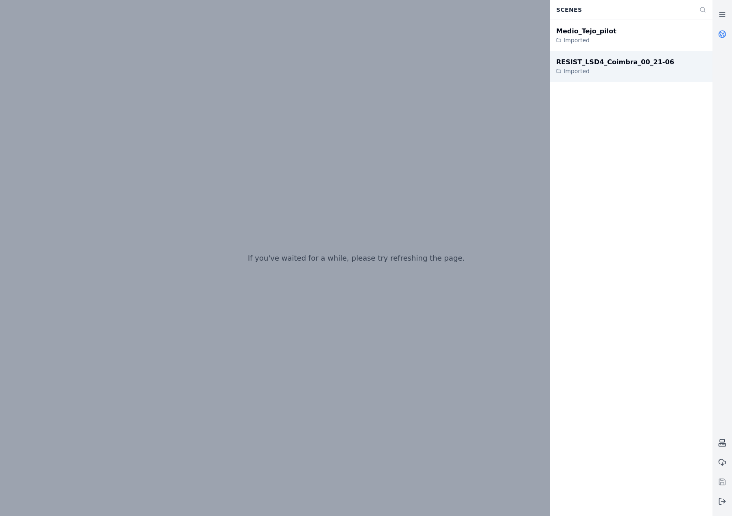
click at [637, 57] on div "RESIST_LSD4_Coimbra_00_21-06 Imported" at bounding box center [631, 66] width 163 height 31
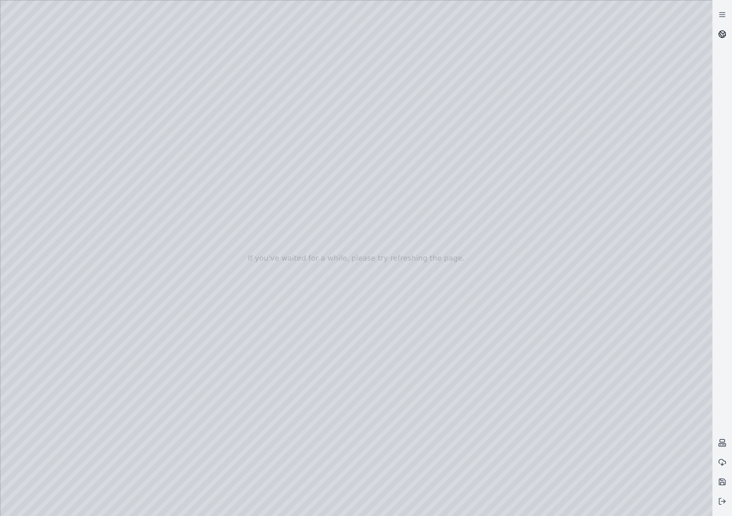
click at [722, 30] on link at bounding box center [723, 34] width 20 height 20
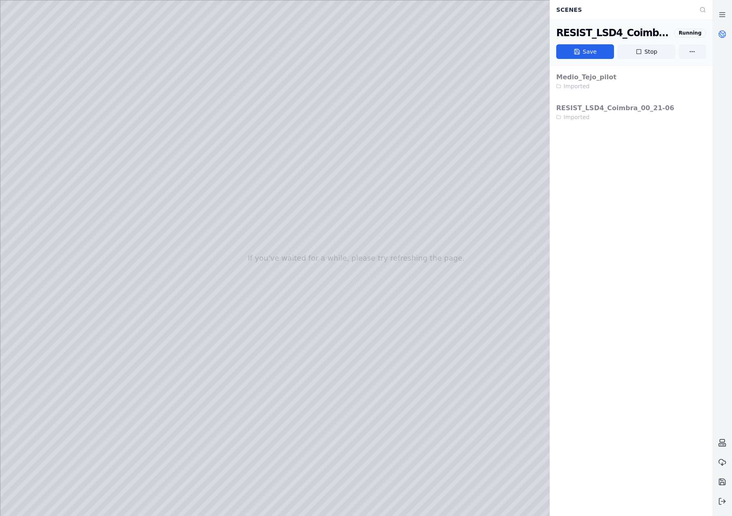
click at [722, 30] on link at bounding box center [723, 34] width 20 height 20
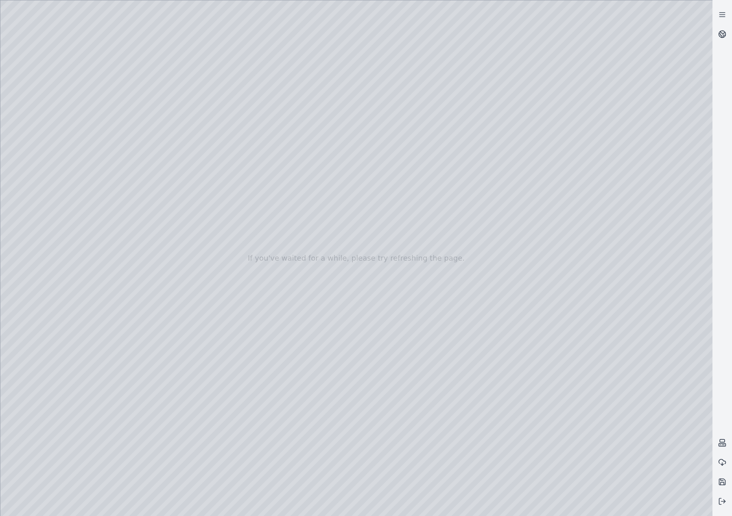
drag, startPoint x: 353, startPoint y: 299, endPoint x: 360, endPoint y: 330, distance: 31.7
drag, startPoint x: 404, startPoint y: 316, endPoint x: 420, endPoint y: 304, distance: 19.8
drag, startPoint x: 232, startPoint y: 360, endPoint x: 552, endPoint y: 355, distance: 320.3
drag, startPoint x: 483, startPoint y: 387, endPoint x: 493, endPoint y: 396, distance: 13.5
drag, startPoint x: 495, startPoint y: 331, endPoint x: 488, endPoint y: 328, distance: 7.3
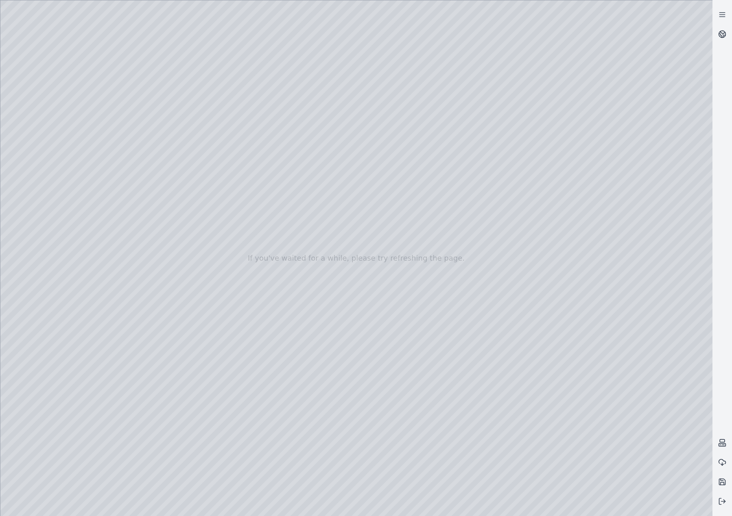
drag, startPoint x: 465, startPoint y: 322, endPoint x: 398, endPoint y: 364, distance: 78.8
click at [449, 330] on div at bounding box center [356, 258] width 712 height 516
click at [428, 277] on div at bounding box center [356, 258] width 712 height 516
drag, startPoint x: 439, startPoint y: 312, endPoint x: 433, endPoint y: 290, distance: 23.2
drag, startPoint x: 432, startPoint y: 343, endPoint x: 439, endPoint y: 347, distance: 7.7
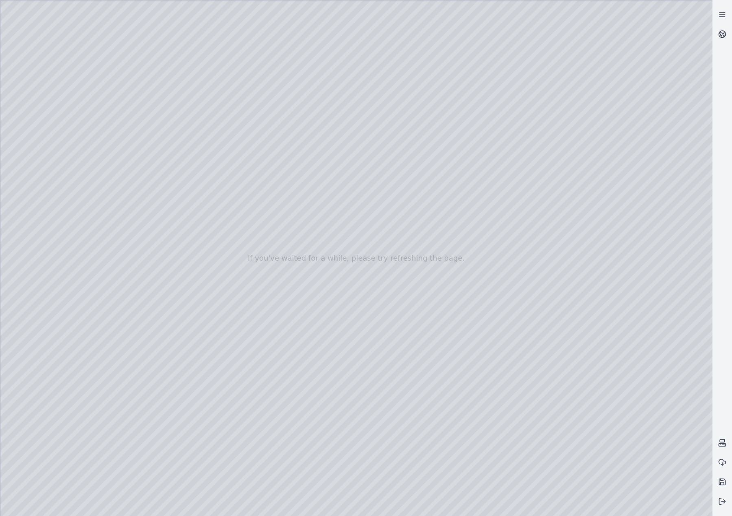
drag, startPoint x: 368, startPoint y: 301, endPoint x: 380, endPoint y: 302, distance: 11.9
click at [368, 326] on div at bounding box center [356, 258] width 712 height 516
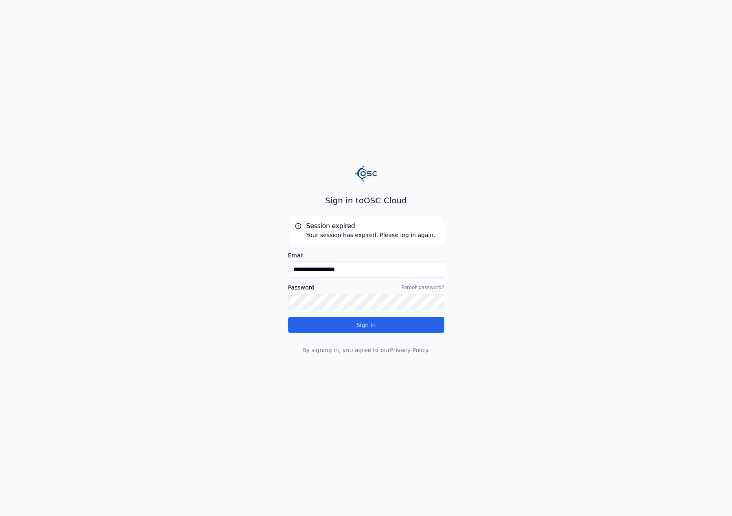
click at [304, 310] on div "**********" at bounding box center [366, 274] width 156 height 117
click at [315, 328] on button "Sign in" at bounding box center [366, 325] width 156 height 16
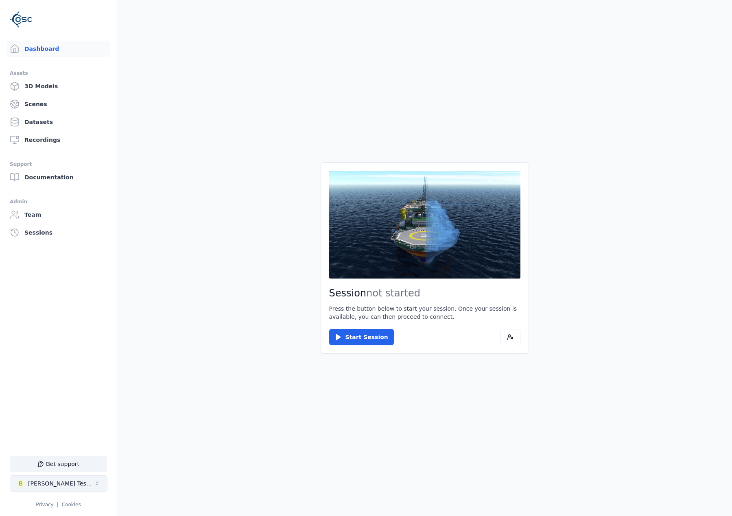
click at [73, 484] on button "B [PERSON_NAME] Testspace" at bounding box center [59, 484] width 98 height 16
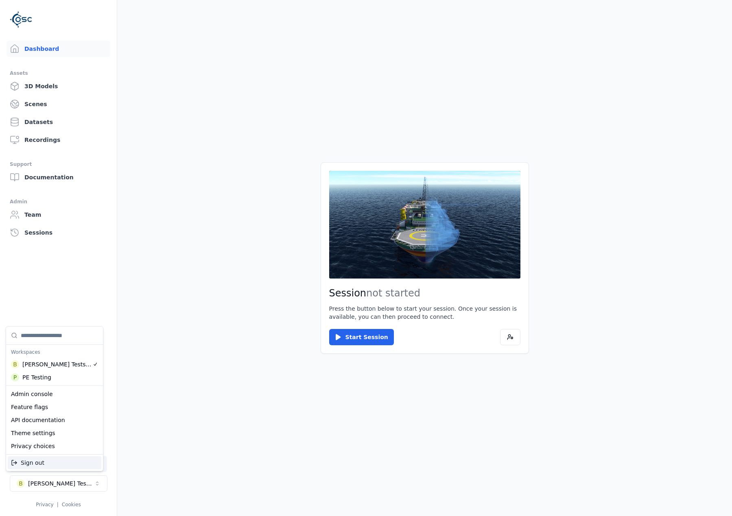
click at [259, 411] on html "Support Dashboard Assets 3D Models Scenes Datasets Recordings Support Documenta…" at bounding box center [366, 258] width 732 height 516
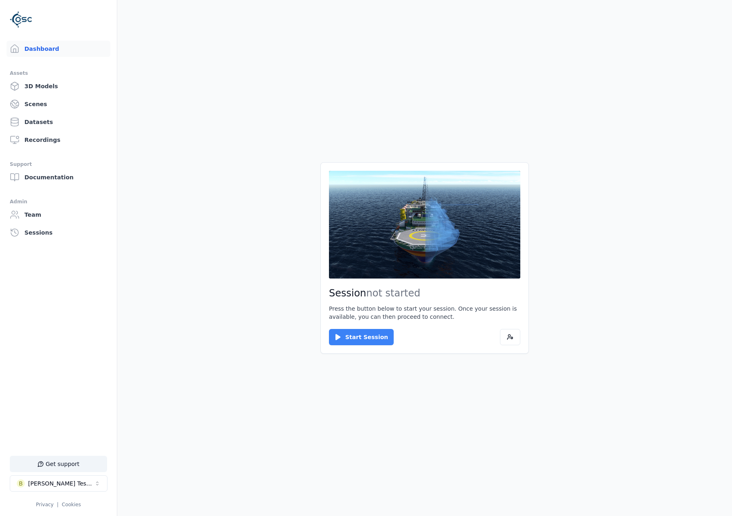
click at [376, 335] on button "Start Session" at bounding box center [361, 337] width 65 height 16
click at [356, 332] on button "Connect" at bounding box center [347, 337] width 37 height 16
click at [374, 316] on p "Press the button below to start your session. Once your session is available, y…" at bounding box center [424, 313] width 191 height 16
click at [376, 330] on button "Start Session" at bounding box center [361, 337] width 65 height 16
click at [333, 332] on button "Connect" at bounding box center [347, 337] width 37 height 16
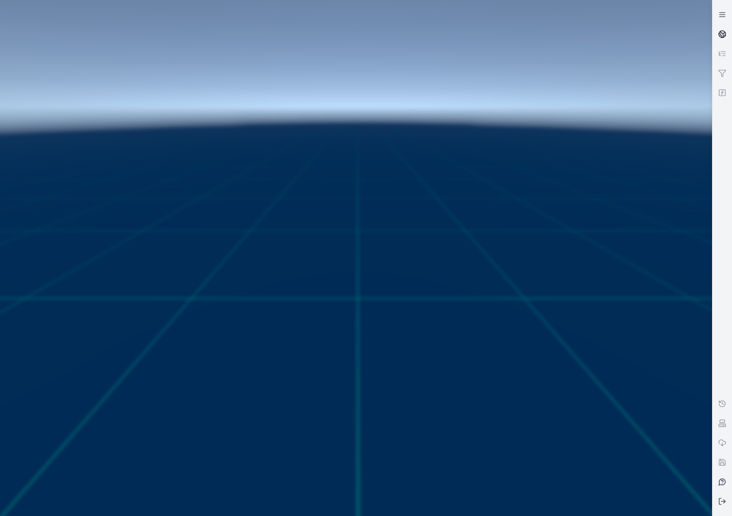
click at [719, 28] on link at bounding box center [722, 34] width 20 height 20
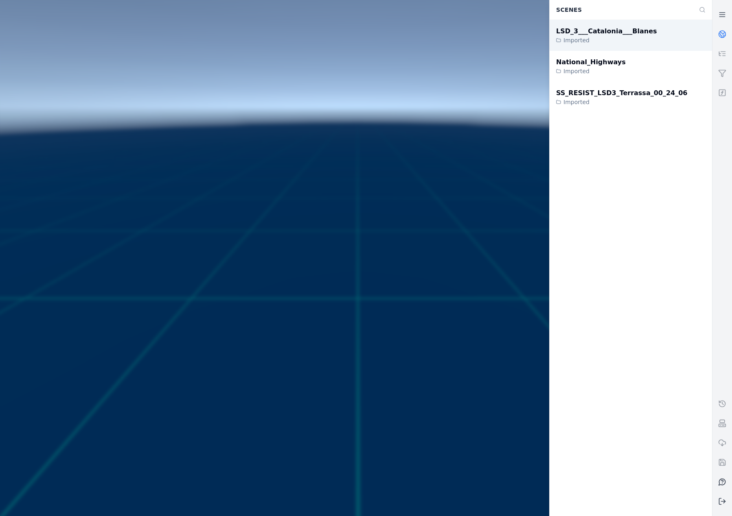
click at [645, 30] on div "LSD_3___Catalonia___Blanes Imported" at bounding box center [630, 35] width 162 height 31
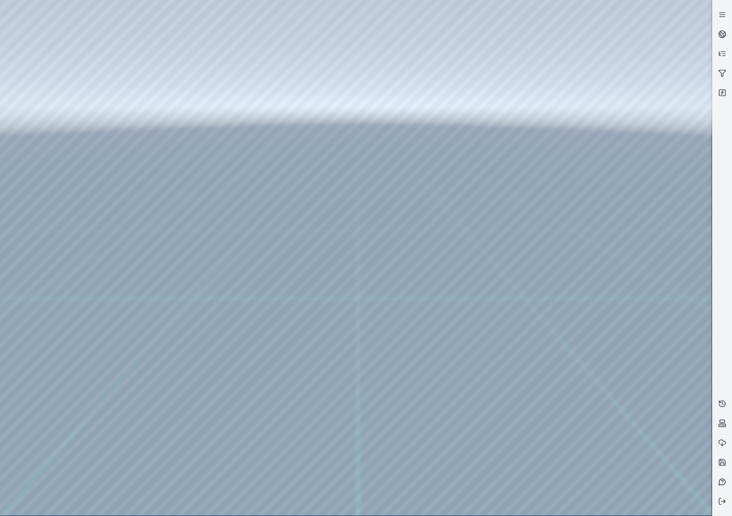
drag, startPoint x: 431, startPoint y: 211, endPoint x: 440, endPoint y: 238, distance: 29.2
click at [724, 94] on icon at bounding box center [722, 93] width 8 height 8
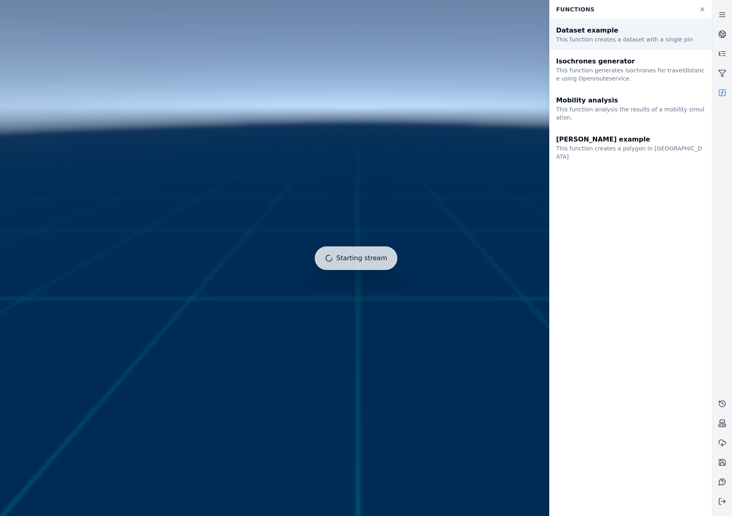
click at [630, 34] on div "Dataset example" at bounding box center [624, 31] width 137 height 10
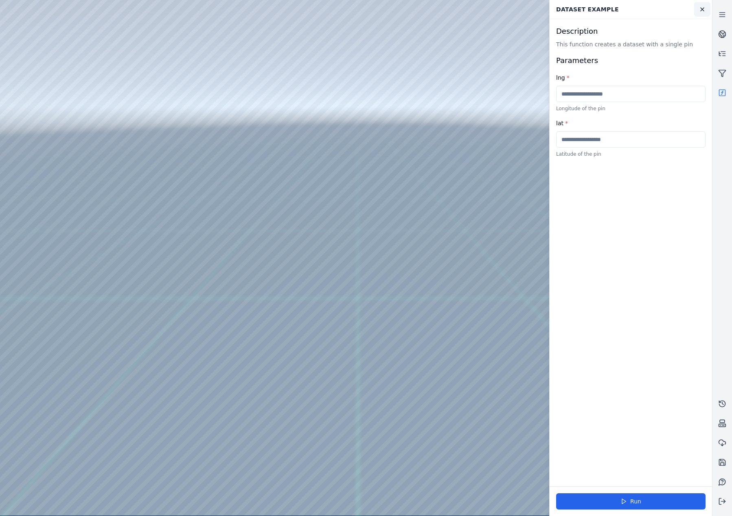
click at [704, 12] on icon at bounding box center [702, 9] width 7 height 7
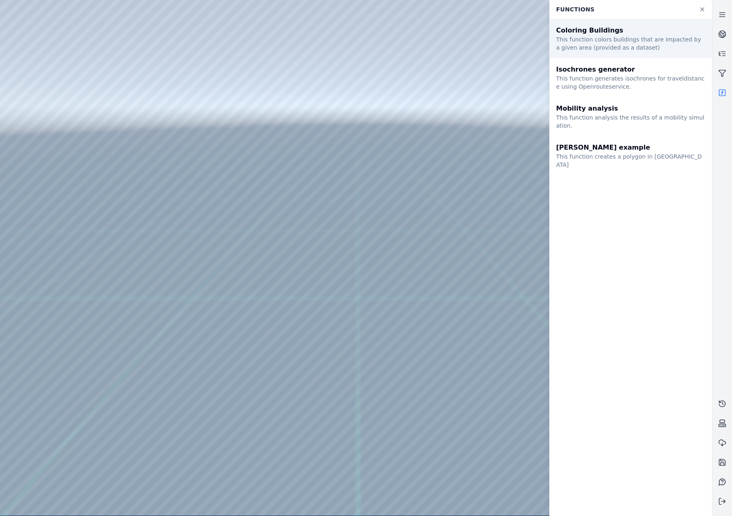
click at [614, 46] on div "This function colors buildings that are impacted by a given area (provided as a…" at bounding box center [630, 43] width 149 height 16
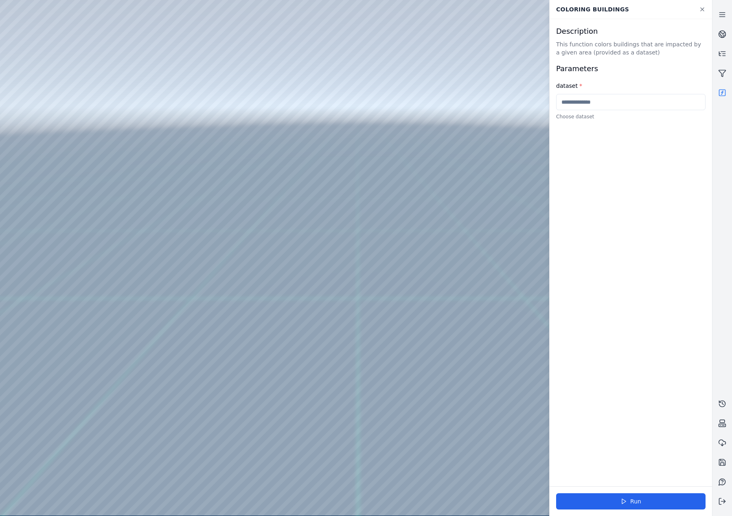
click at [607, 103] on input "text" at bounding box center [630, 102] width 149 height 16
click at [51, 134] on div at bounding box center [355, 258] width 711 height 516
drag, startPoint x: 59, startPoint y: 114, endPoint x: 60, endPoint y: 120, distance: 6.7
click at [60, 120] on div at bounding box center [355, 258] width 711 height 516
click at [60, 117] on div at bounding box center [355, 258] width 711 height 516
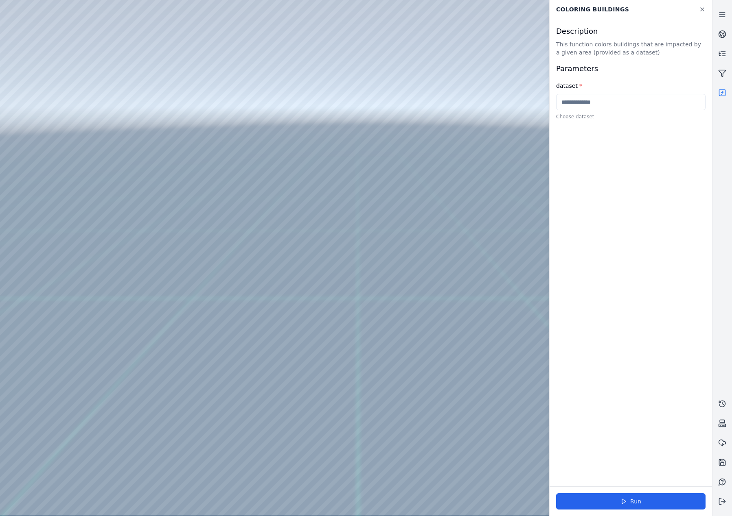
click at [66, 149] on div at bounding box center [355, 258] width 711 height 516
click at [229, 320] on div at bounding box center [355, 258] width 711 height 516
click at [238, 411] on div at bounding box center [355, 258] width 711 height 516
drag, startPoint x: 356, startPoint y: 253, endPoint x: 406, endPoint y: 308, distance: 74.3
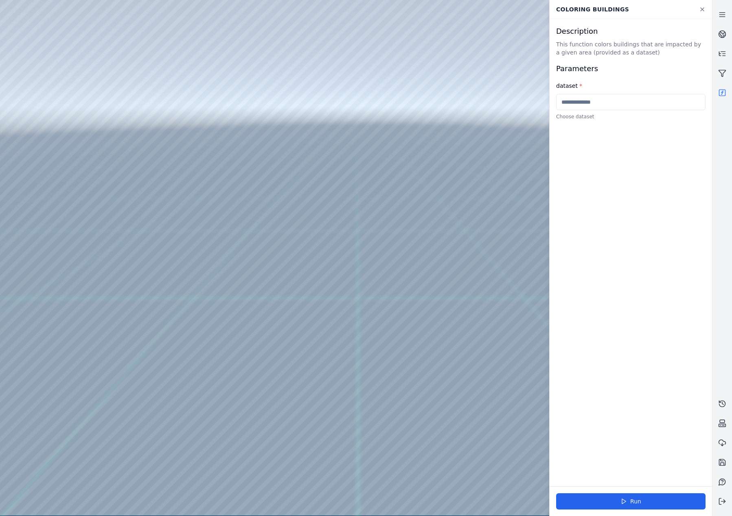
click at [102, 37] on div at bounding box center [355, 258] width 711 height 516
click at [61, 148] on div at bounding box center [355, 258] width 711 height 516
click at [577, 105] on input "text" at bounding box center [630, 102] width 149 height 16
click at [230, 436] on div at bounding box center [355, 258] width 711 height 516
click at [235, 415] on div at bounding box center [355, 258] width 711 height 516
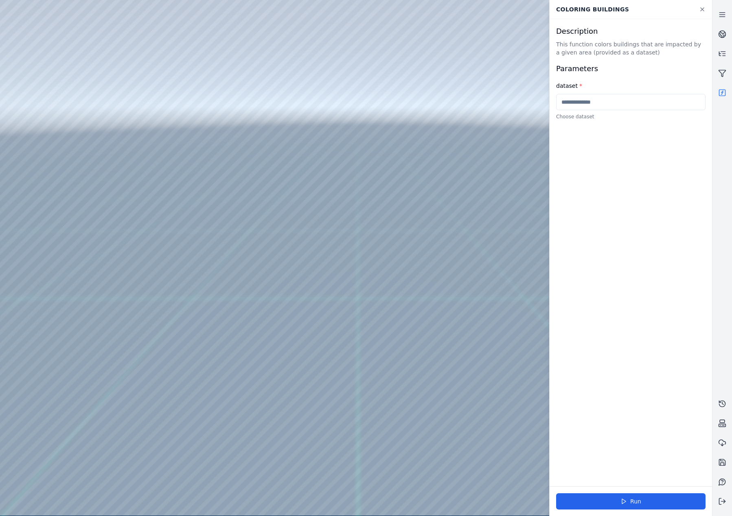
click at [236, 450] on div at bounding box center [355, 258] width 711 height 516
drag, startPoint x: 436, startPoint y: 363, endPoint x: 421, endPoint y: 361, distance: 15.3
click at [232, 450] on div at bounding box center [355, 258] width 711 height 516
click at [232, 436] on div at bounding box center [355, 258] width 711 height 516
click at [232, 417] on div at bounding box center [355, 258] width 711 height 516
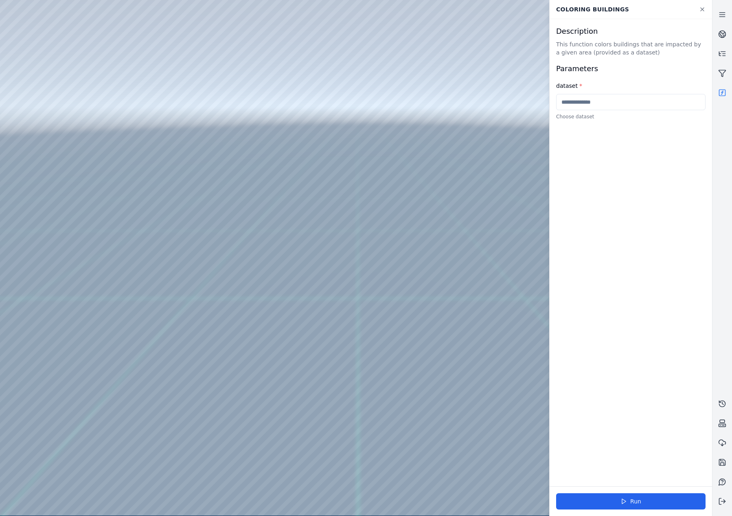
click at [232, 415] on div at bounding box center [355, 258] width 711 height 516
click at [236, 413] on div at bounding box center [355, 258] width 711 height 516
drag, startPoint x: 409, startPoint y: 331, endPoint x: 426, endPoint y: 331, distance: 17.5
click at [214, 415] on div at bounding box center [355, 258] width 711 height 516
click at [203, 428] on div at bounding box center [355, 258] width 711 height 516
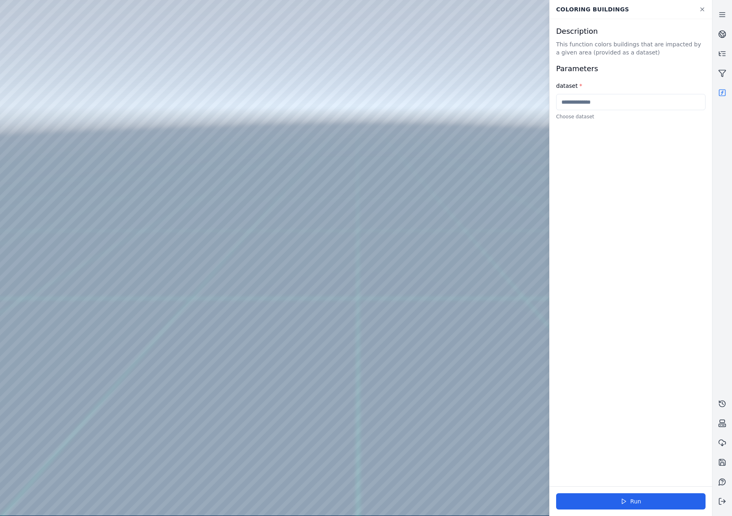
drag, startPoint x: 304, startPoint y: 145, endPoint x: 405, endPoint y: 146, distance: 100.5
click at [385, 147] on div at bounding box center [355, 258] width 711 height 516
click at [407, 146] on div at bounding box center [355, 258] width 711 height 516
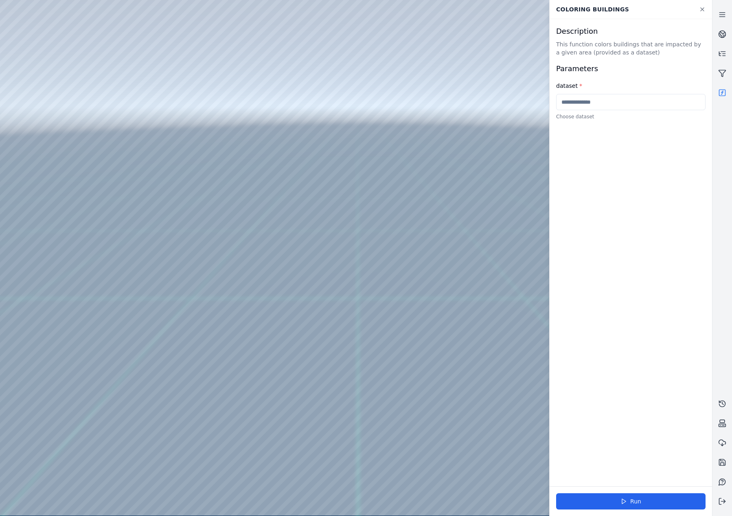
drag, startPoint x: 418, startPoint y: 145, endPoint x: 399, endPoint y: 146, distance: 19.1
click at [395, 146] on div at bounding box center [355, 258] width 711 height 516
click at [622, 107] on input "text" at bounding box center [630, 102] width 149 height 16
click at [596, 106] on input "***" at bounding box center [630, 102] width 149 height 16
click at [580, 103] on input "**********" at bounding box center [630, 102] width 149 height 16
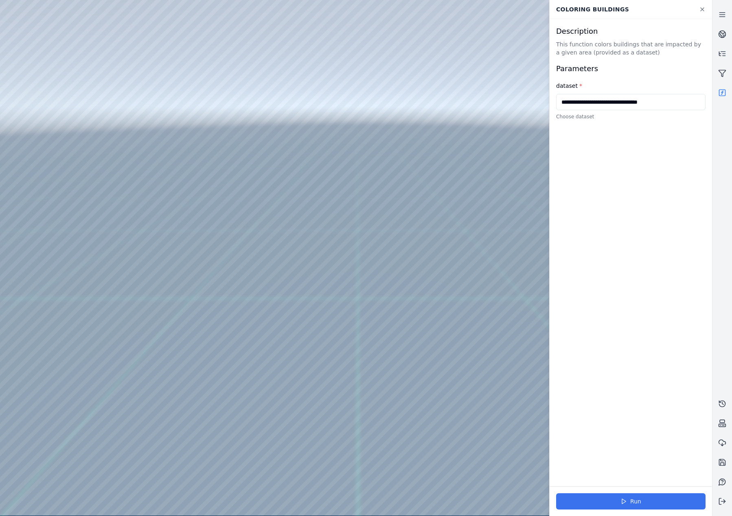
type input "**********"
click at [653, 502] on button "Run" at bounding box center [630, 502] width 149 height 16
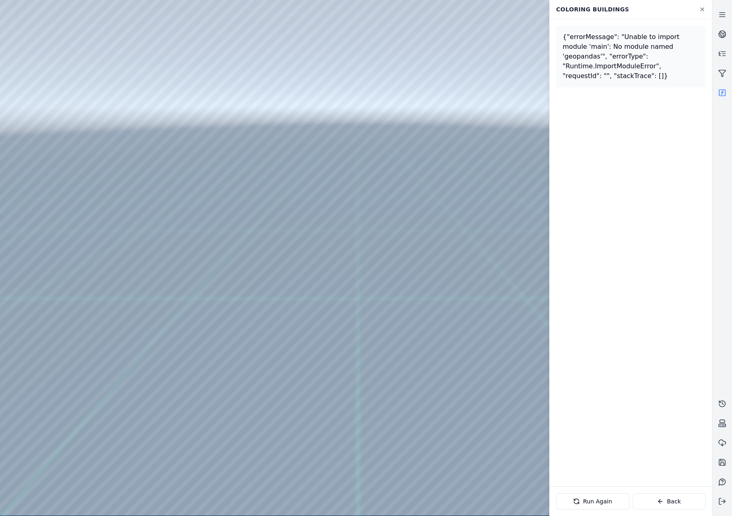
click at [631, 44] on div "{"errorMessage": "Unable to import module 'main': No module named 'geopandas'",…" at bounding box center [630, 56] width 136 height 49
click at [425, 130] on div at bounding box center [355, 258] width 711 height 516
click at [723, 92] on icon at bounding box center [722, 93] width 8 height 8
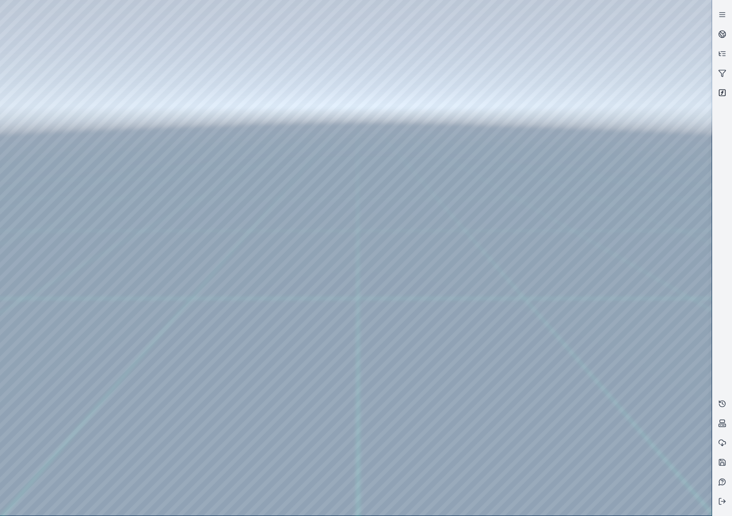
click at [723, 92] on icon at bounding box center [722, 93] width 8 height 8
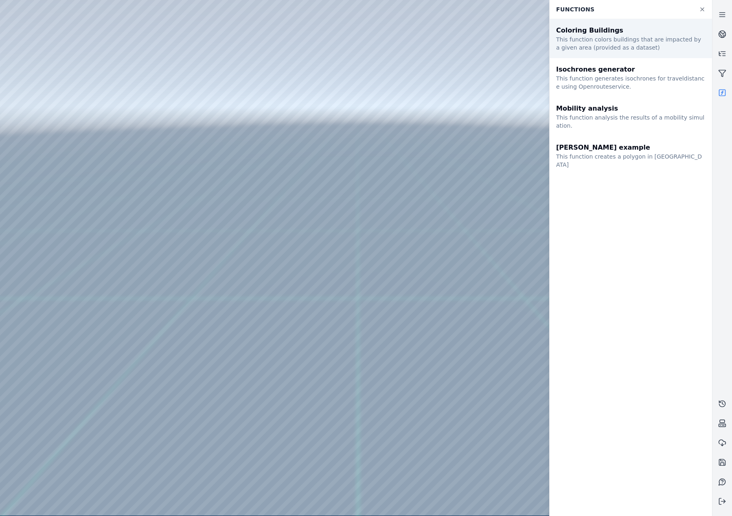
click at [612, 50] on div "This function colors buildings that are impacted by a given area (provided as a…" at bounding box center [630, 43] width 149 height 16
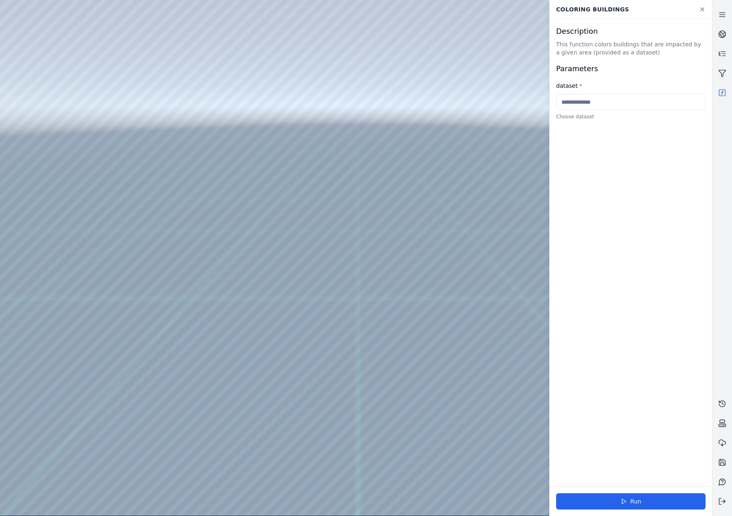
click at [204, 414] on div at bounding box center [355, 258] width 711 height 516
click at [184, 428] on div at bounding box center [355, 258] width 711 height 516
click at [310, 143] on div at bounding box center [355, 258] width 711 height 516
drag, startPoint x: 309, startPoint y: 144, endPoint x: 420, endPoint y: 145, distance: 111.5
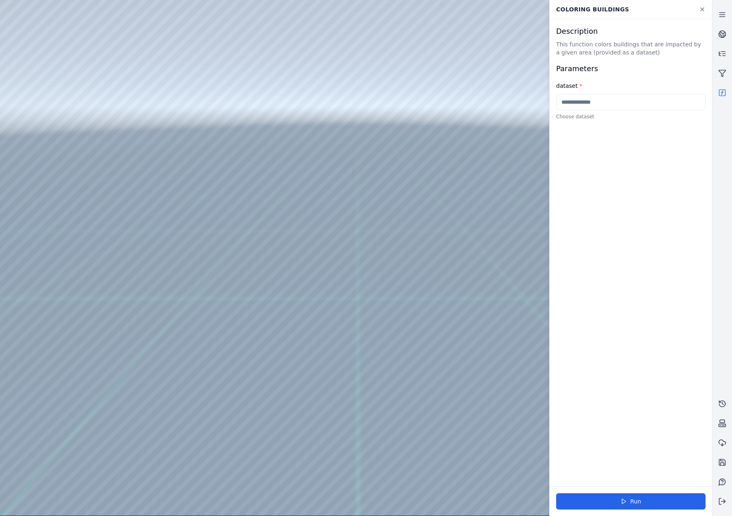
click at [420, 145] on div at bounding box center [355, 258] width 711 height 516
click at [588, 98] on input "text" at bounding box center [630, 102] width 149 height 16
drag, startPoint x: 688, startPoint y: 102, endPoint x: 549, endPoint y: 102, distance: 140.0
click at [549, 102] on div "**********" at bounding box center [630, 258] width 163 height 516
type input "**********"
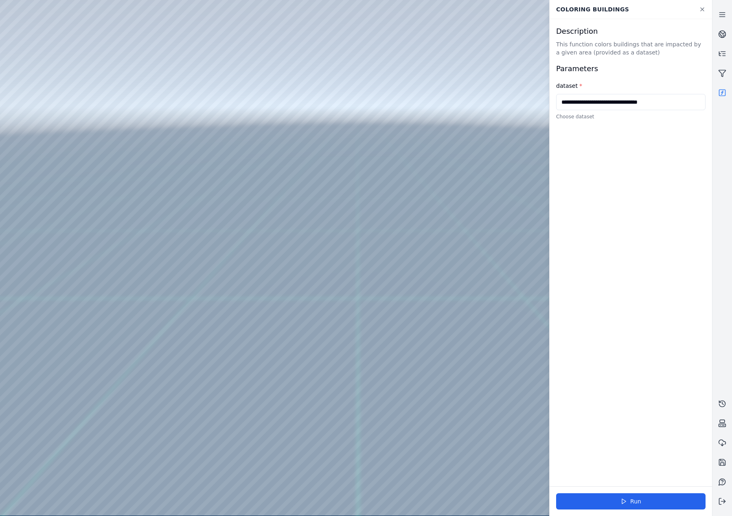
click at [422, 127] on div at bounding box center [355, 258] width 711 height 516
click at [720, 17] on icon at bounding box center [722, 15] width 8 height 8
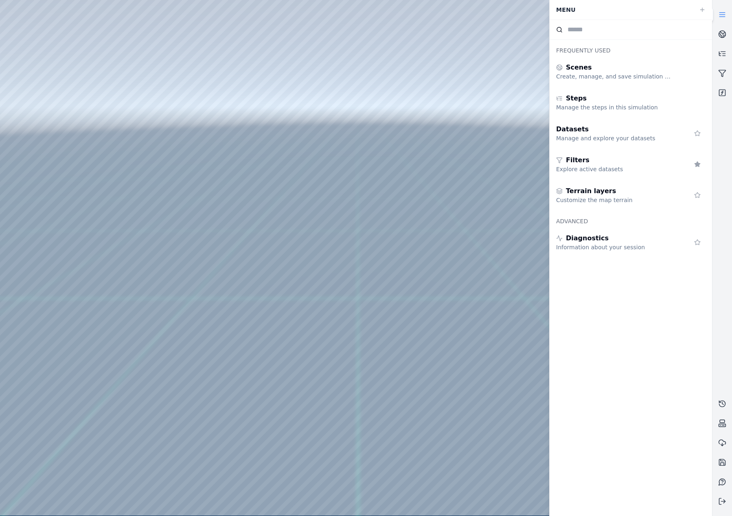
click at [511, 93] on div at bounding box center [355, 258] width 711 height 516
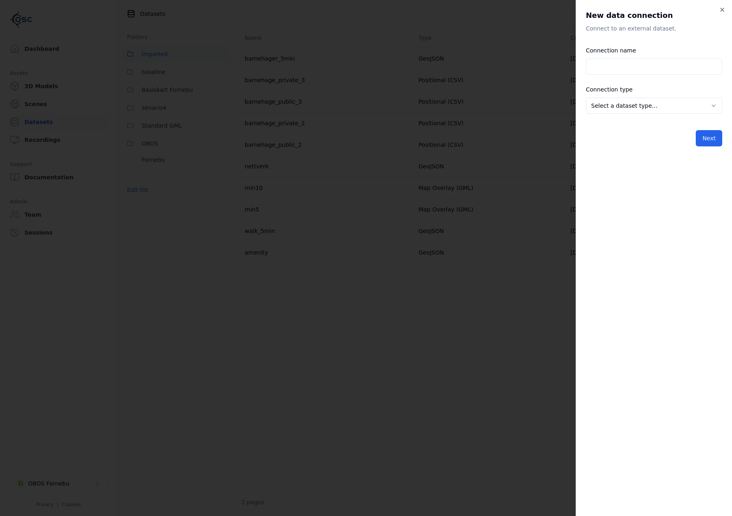
click at [630, 103] on body "**********" at bounding box center [366, 258] width 732 height 516
click at [636, 87] on body "**********" at bounding box center [366, 258] width 732 height 516
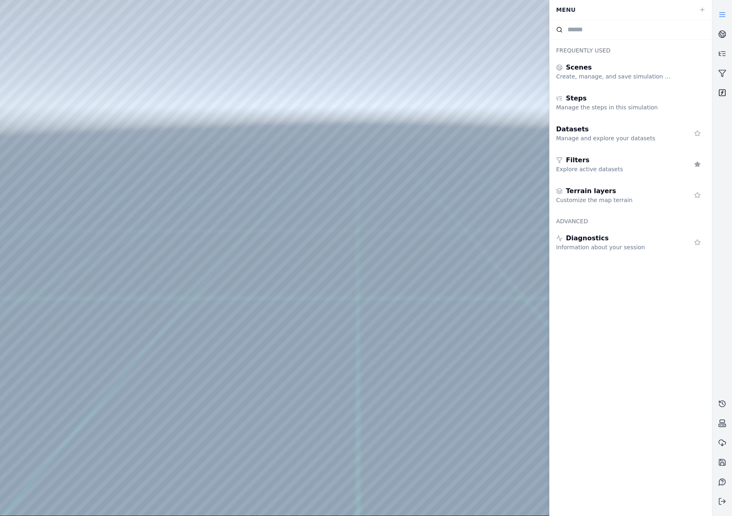
click at [716, 95] on link at bounding box center [722, 93] width 20 height 20
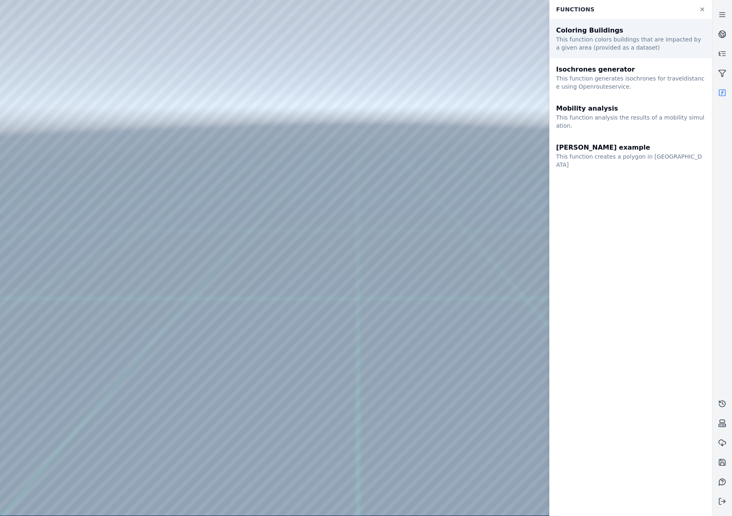
click at [609, 44] on div "This function colors buildings that are impacted by a given area (provided as a…" at bounding box center [630, 43] width 149 height 16
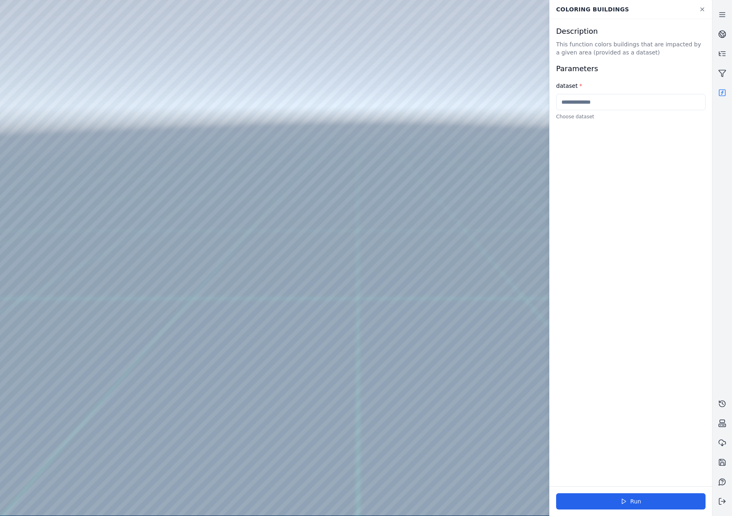
click at [603, 105] on input "text" at bounding box center [630, 102] width 149 height 16
click at [724, 91] on icon at bounding box center [722, 93] width 8 height 8
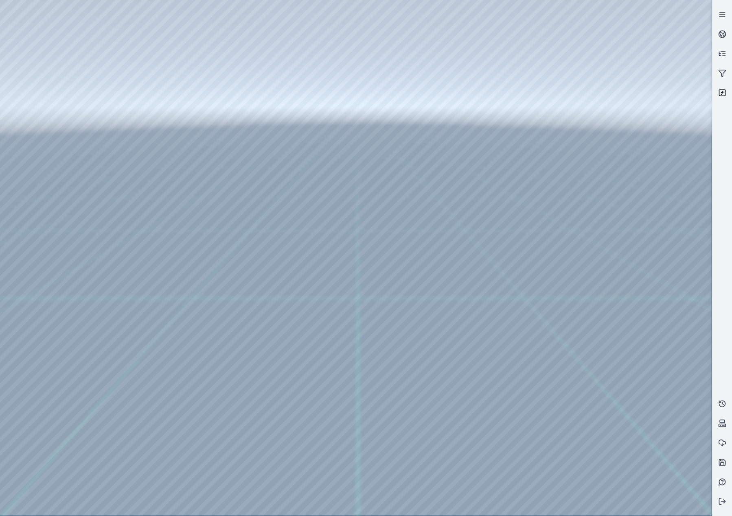
click at [724, 91] on icon at bounding box center [722, 93] width 8 height 8
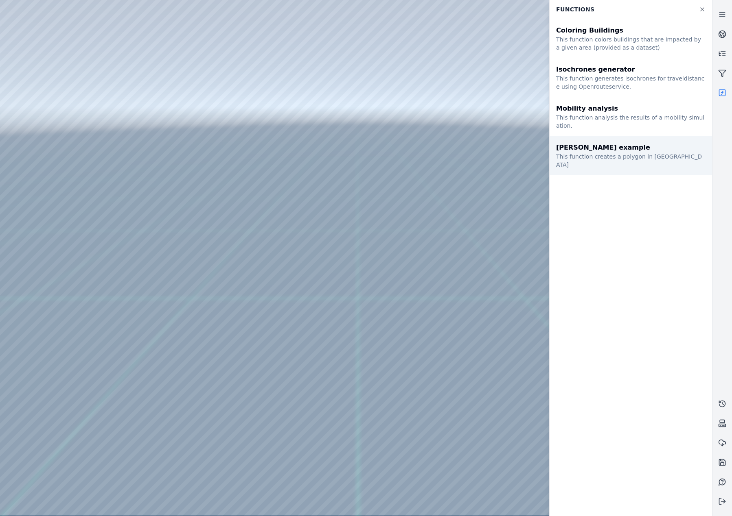
click at [637, 143] on div "Paul example" at bounding box center [630, 148] width 149 height 10
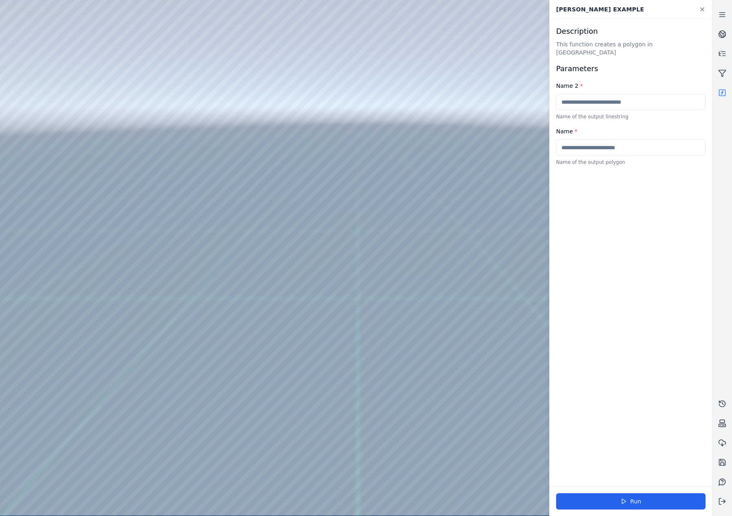
click at [632, 94] on input "text" at bounding box center [630, 102] width 149 height 16
type input "**********"
click at [673, 140] on input "text" at bounding box center [630, 148] width 149 height 16
type input "*"
type input "**********"
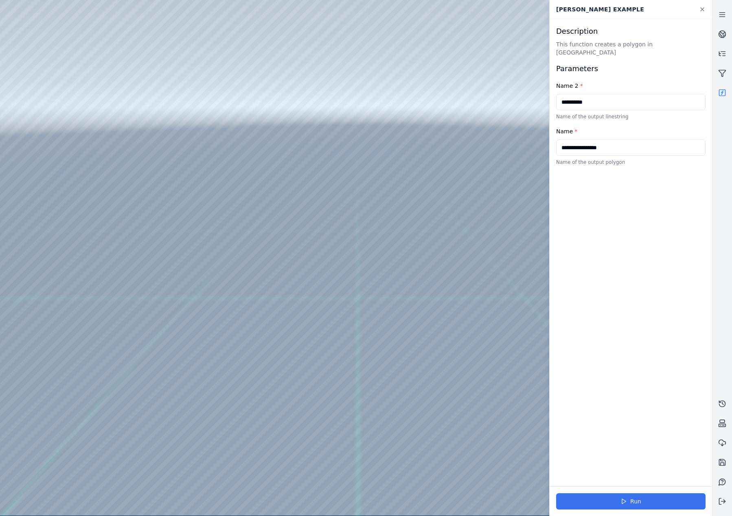
click at [664, 501] on button "Run" at bounding box center [630, 502] width 149 height 16
click at [730, 501] on button at bounding box center [722, 502] width 20 height 20
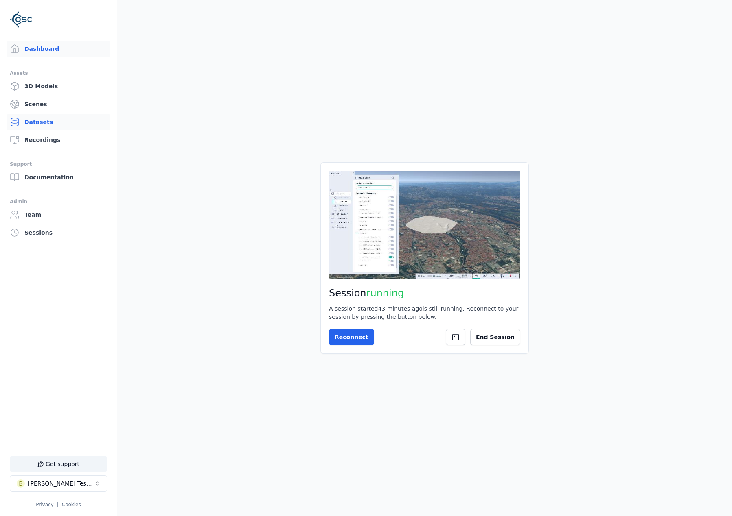
click at [48, 122] on link "Datasets" at bounding box center [59, 122] width 104 height 16
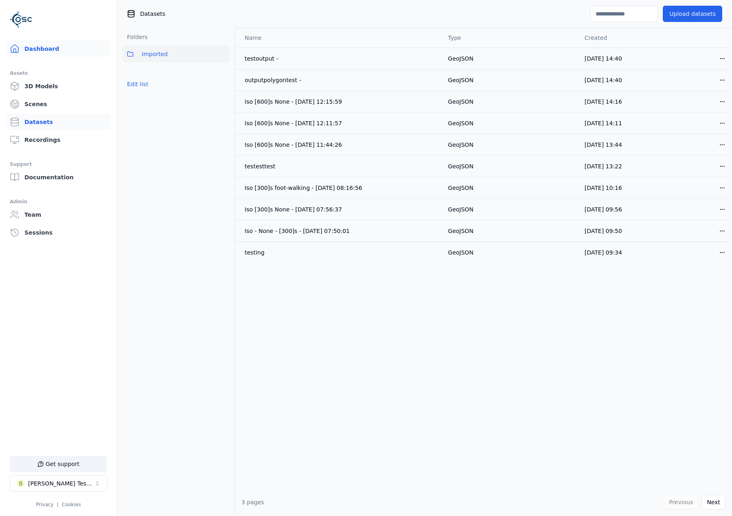
click at [33, 57] on link "Dashboard" at bounding box center [59, 49] width 104 height 16
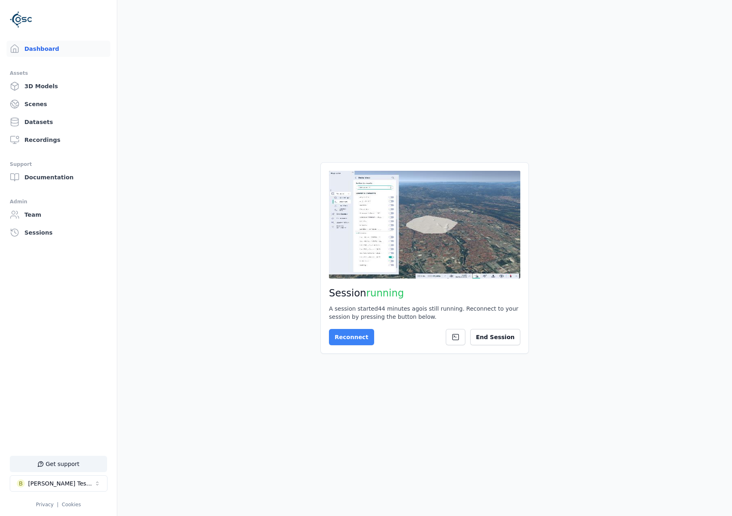
click at [333, 333] on button "Reconnect" at bounding box center [351, 337] width 45 height 16
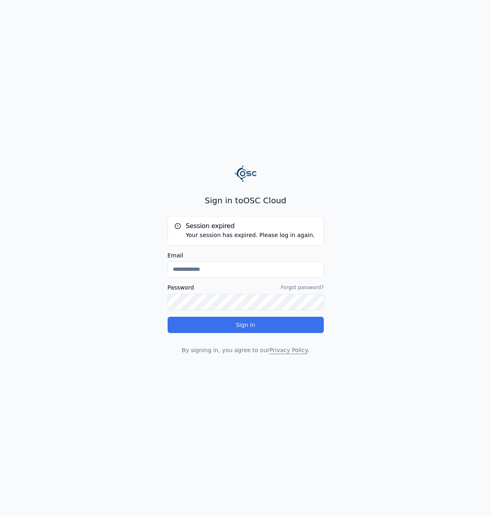
type input "**********"
click at [268, 325] on button "Sign in" at bounding box center [246, 325] width 156 height 16
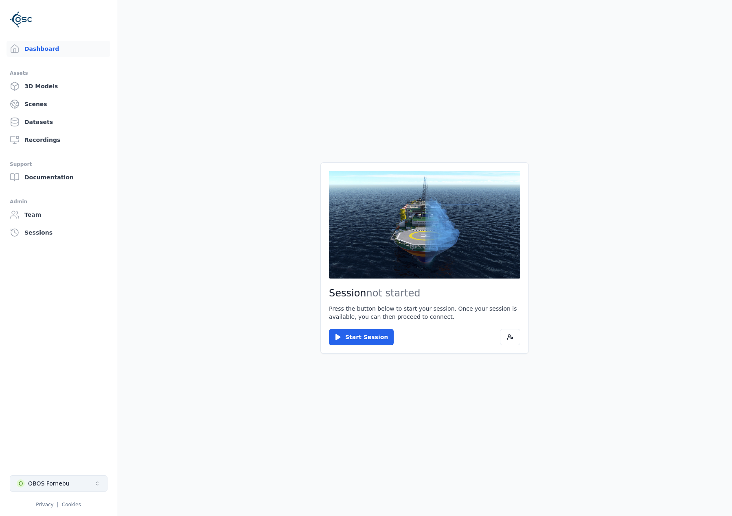
click at [60, 486] on div "OBOS Fornebu" at bounding box center [49, 484] width 42 height 8
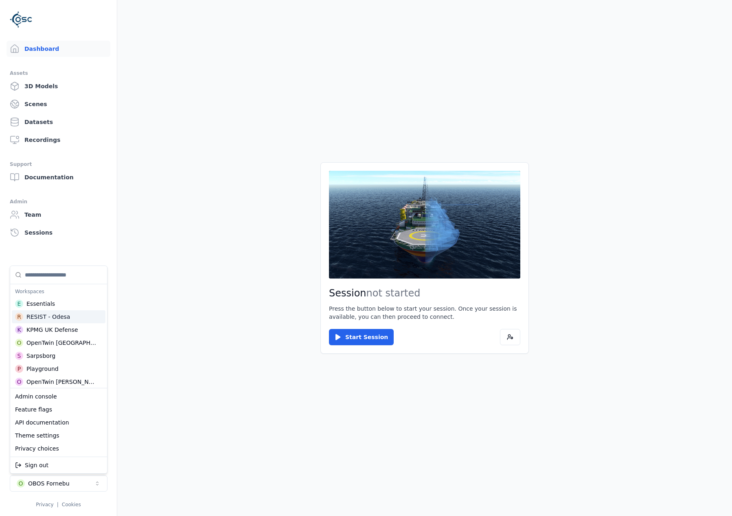
click at [47, 319] on div "RESIST - Odesa" at bounding box center [48, 317] width 44 height 8
click at [355, 341] on html "Dashboard Assets 3D Models Scenes Datasets Recordings Support Documentation Adm…" at bounding box center [366, 258] width 732 height 516
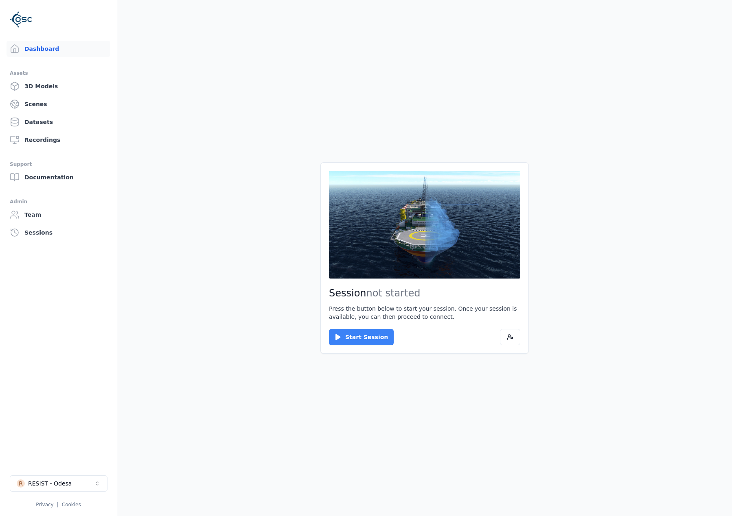
click at [353, 335] on button "Start Session" at bounding box center [361, 337] width 65 height 16
click at [355, 334] on button "Connect" at bounding box center [347, 337] width 37 height 16
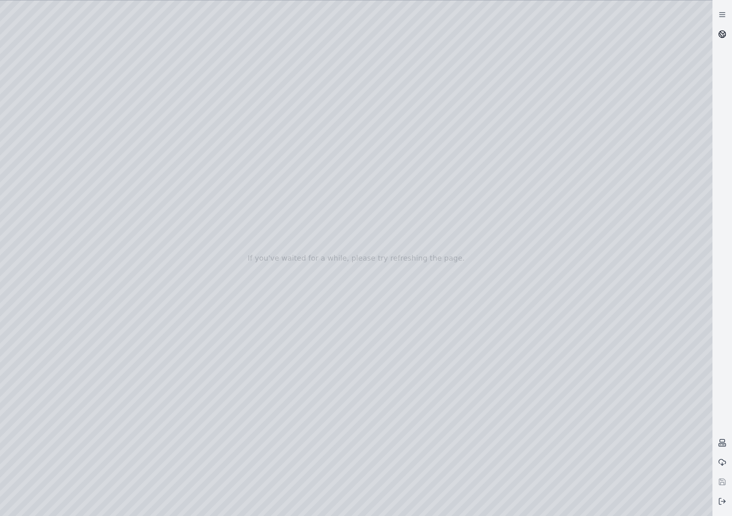
click at [491, 28] on link at bounding box center [722, 34] width 20 height 20
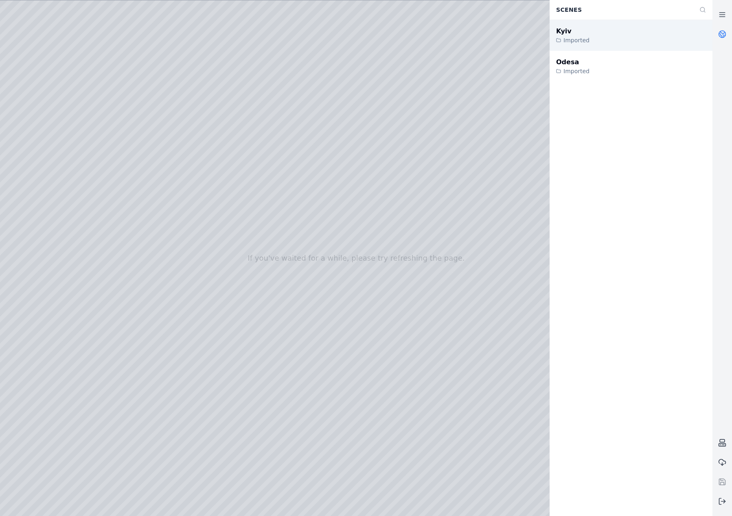
click at [491, 42] on div "Kyiv Imported" at bounding box center [630, 35] width 163 height 31
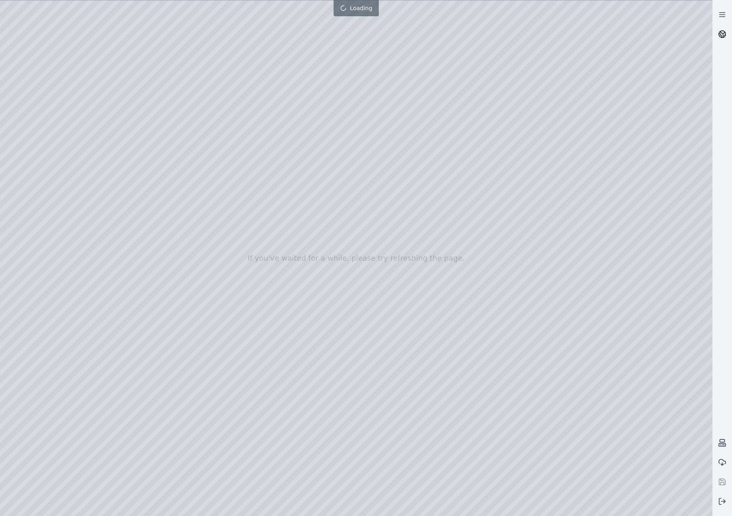
click at [491, 30] on link at bounding box center [722, 34] width 20 height 20
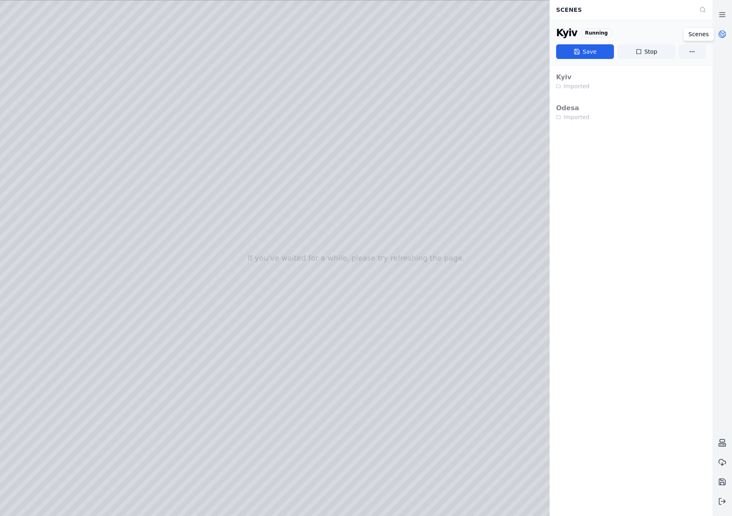
drag, startPoint x: 297, startPoint y: 344, endPoint x: 305, endPoint y: 364, distance: 21.4
drag, startPoint x: 344, startPoint y: 337, endPoint x: 322, endPoint y: 349, distance: 24.8
drag, startPoint x: 317, startPoint y: 343, endPoint x: 97, endPoint y: 207, distance: 258.7
drag, startPoint x: 332, startPoint y: 324, endPoint x: 315, endPoint y: 327, distance: 18.2
drag, startPoint x: 368, startPoint y: 354, endPoint x: 161, endPoint y: 207, distance: 253.9
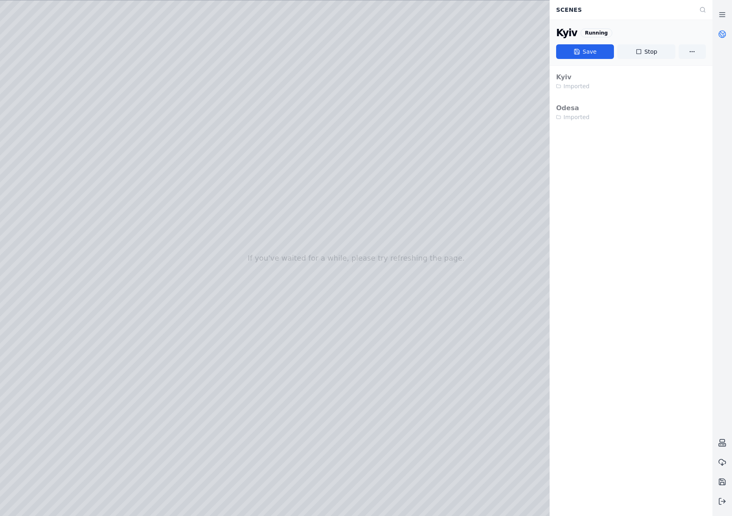
drag, startPoint x: 396, startPoint y: 335, endPoint x: 64, endPoint y: 201, distance: 358.5
drag, startPoint x: 368, startPoint y: 309, endPoint x: 310, endPoint y: 319, distance: 58.2
drag, startPoint x: 310, startPoint y: 320, endPoint x: 109, endPoint y: 169, distance: 251.4
drag, startPoint x: 391, startPoint y: 321, endPoint x: 404, endPoint y: 293, distance: 31.5
drag, startPoint x: 422, startPoint y: 305, endPoint x: 306, endPoint y: 225, distance: 140.2
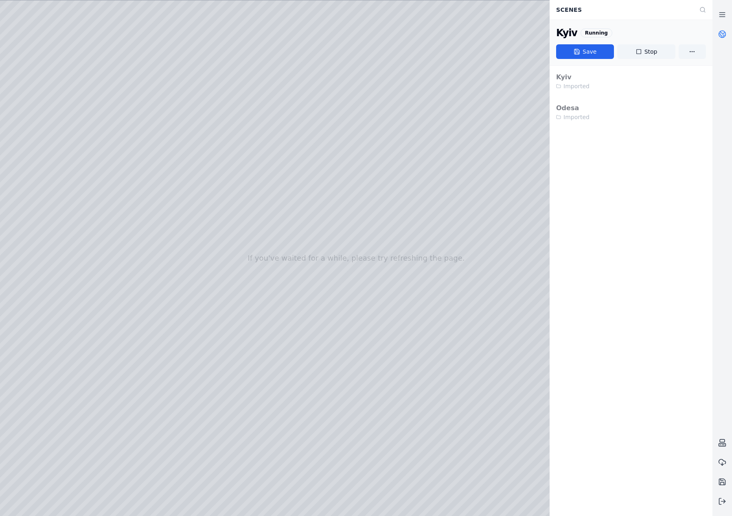
drag, startPoint x: 253, startPoint y: 262, endPoint x: 266, endPoint y: 255, distance: 14.6
drag, startPoint x: 173, startPoint y: 260, endPoint x: 422, endPoint y: 282, distance: 250.0
drag, startPoint x: 428, startPoint y: 293, endPoint x: 475, endPoint y: 286, distance: 48.1
drag, startPoint x: 397, startPoint y: 353, endPoint x: 391, endPoint y: 353, distance: 6.1
click at [345, 338] on div at bounding box center [356, 258] width 712 height 516
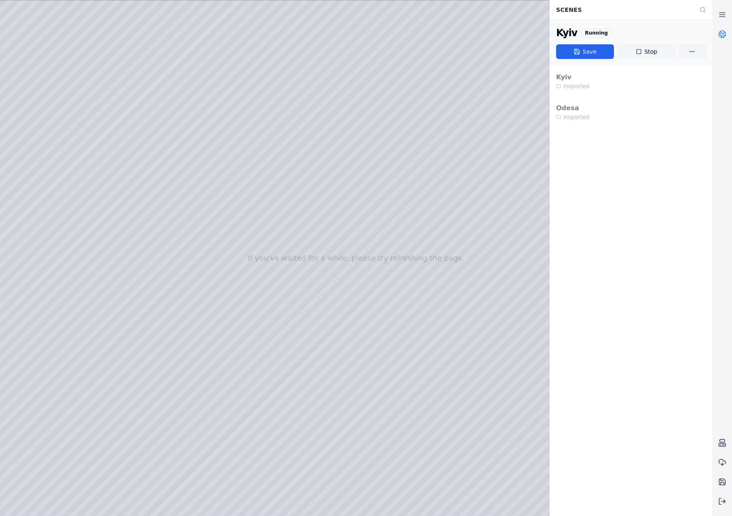
drag, startPoint x: 323, startPoint y: 404, endPoint x: 345, endPoint y: 402, distance: 22.9
drag, startPoint x: 281, startPoint y: 388, endPoint x: 417, endPoint y: 371, distance: 137.0
drag, startPoint x: 445, startPoint y: 394, endPoint x: 405, endPoint y: 396, distance: 39.5
drag, startPoint x: 446, startPoint y: 408, endPoint x: 309, endPoint y: 287, distance: 182.2
click at [310, 334] on div at bounding box center [356, 258] width 712 height 516
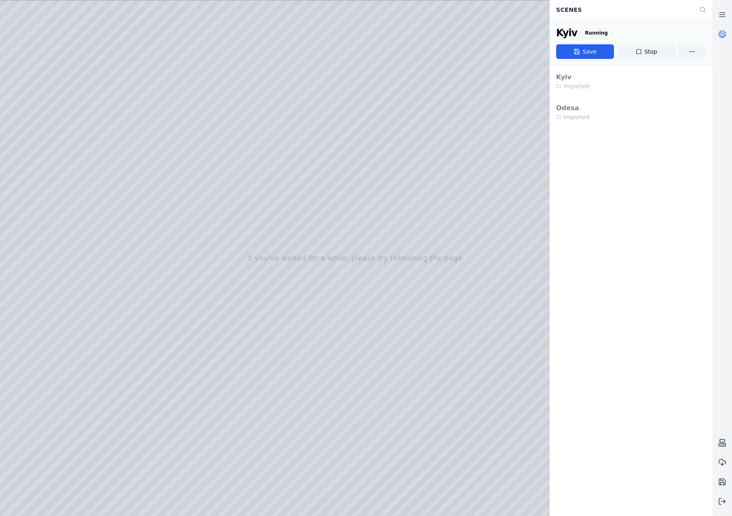
drag, startPoint x: 295, startPoint y: 415, endPoint x: 255, endPoint y: 291, distance: 130.2
drag, startPoint x: 254, startPoint y: 392, endPoint x: 227, endPoint y: 393, distance: 26.9
drag, startPoint x: 160, startPoint y: 332, endPoint x: 373, endPoint y: 294, distance: 216.6
drag, startPoint x: 236, startPoint y: 332, endPoint x: 466, endPoint y: 308, distance: 231.2
drag, startPoint x: 205, startPoint y: 347, endPoint x: 330, endPoint y: 343, distance: 125.4
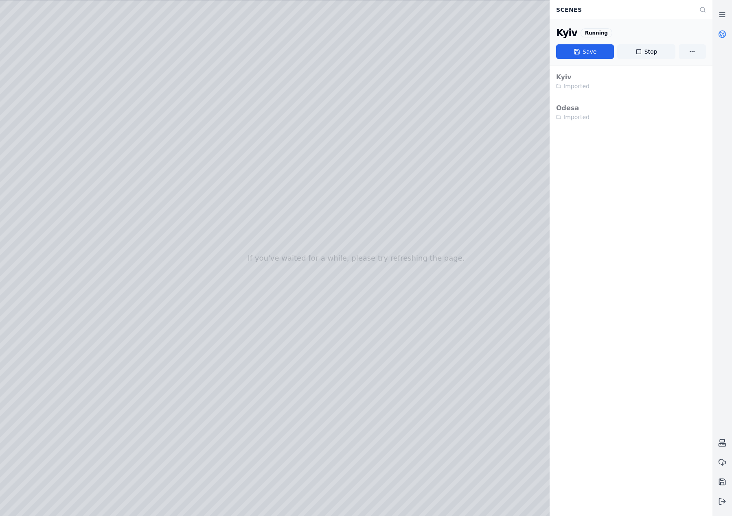
drag, startPoint x: 125, startPoint y: 320, endPoint x: 464, endPoint y: 457, distance: 365.9
drag, startPoint x: 109, startPoint y: 295, endPoint x: 377, endPoint y: 314, distance: 268.8
drag, startPoint x: 107, startPoint y: 334, endPoint x: 173, endPoint y: 333, distance: 65.9
drag, startPoint x: 319, startPoint y: 422, endPoint x: 285, endPoint y: 414, distance: 34.3
drag, startPoint x: 379, startPoint y: 405, endPoint x: 127, endPoint y: 331, distance: 262.2
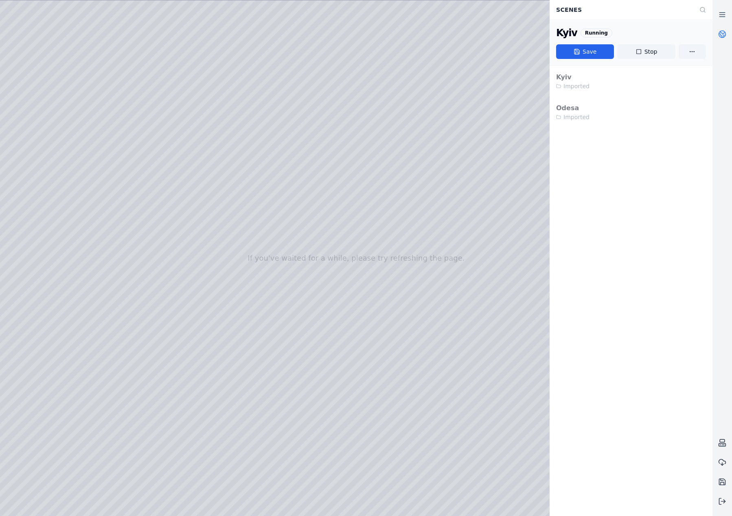
click at [319, 272] on div at bounding box center [356, 258] width 712 height 516
click at [318, 208] on div at bounding box center [356, 258] width 712 height 516
drag, startPoint x: 310, startPoint y: 330, endPoint x: 428, endPoint y: 287, distance: 125.8
click at [417, 173] on div at bounding box center [356, 258] width 712 height 516
click at [404, 175] on div at bounding box center [356, 258] width 712 height 516
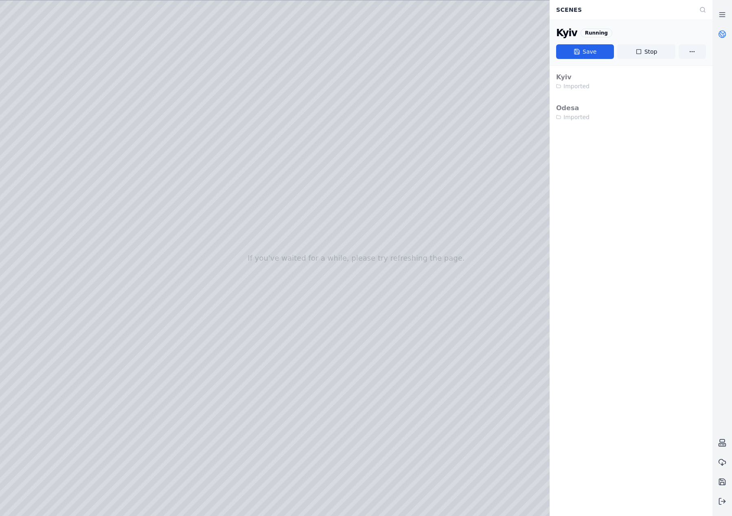
click at [404, 175] on div at bounding box center [356, 258] width 712 height 516
click at [389, 248] on div at bounding box center [356, 258] width 712 height 516
click at [389, 201] on div at bounding box center [356, 258] width 712 height 516
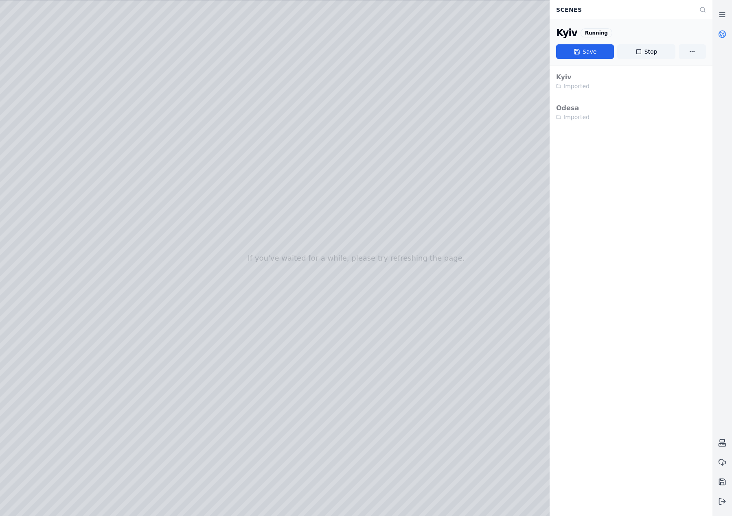
click at [344, 206] on div at bounding box center [356, 258] width 712 height 516
drag, startPoint x: 456, startPoint y: 284, endPoint x: 417, endPoint y: 291, distance: 39.3
drag, startPoint x: 420, startPoint y: 286, endPoint x: 128, endPoint y: 280, distance: 291.8
click at [363, 226] on div at bounding box center [356, 258] width 712 height 516
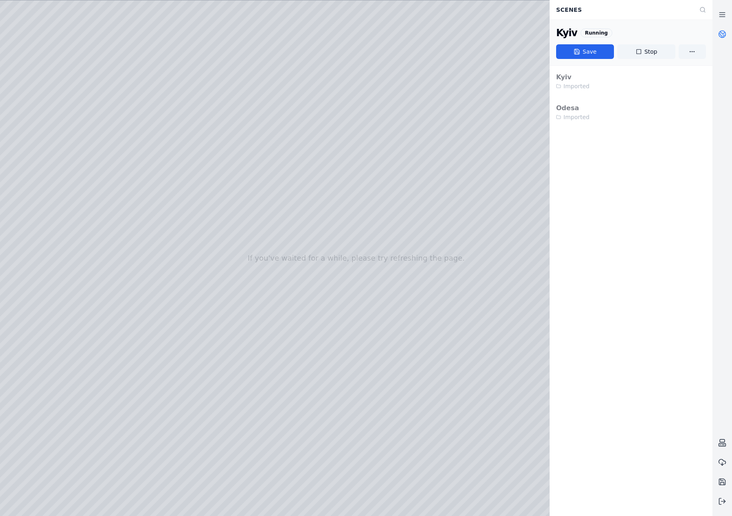
click at [363, 226] on div at bounding box center [356, 258] width 712 height 516
click at [356, 175] on div at bounding box center [356, 258] width 712 height 516
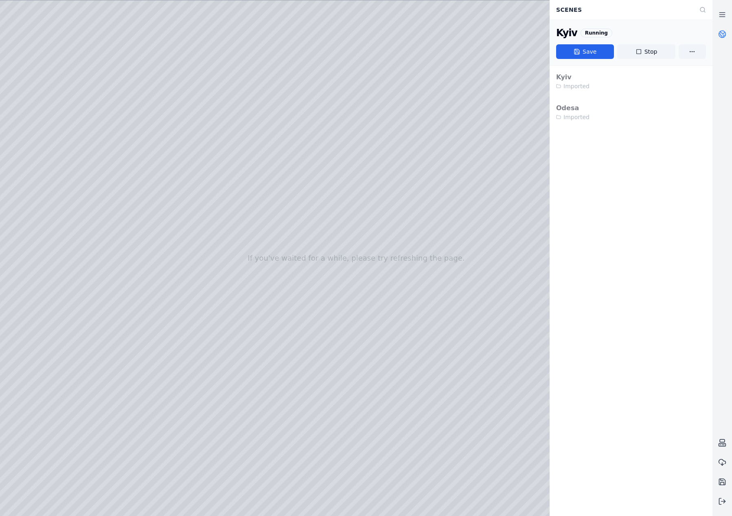
click at [356, 175] on div at bounding box center [356, 258] width 712 height 516
drag, startPoint x: 358, startPoint y: 233, endPoint x: 351, endPoint y: 231, distance: 7.6
drag, startPoint x: 377, startPoint y: 269, endPoint x: 361, endPoint y: 400, distance: 132.7
click at [350, 266] on div at bounding box center [356, 258] width 712 height 516
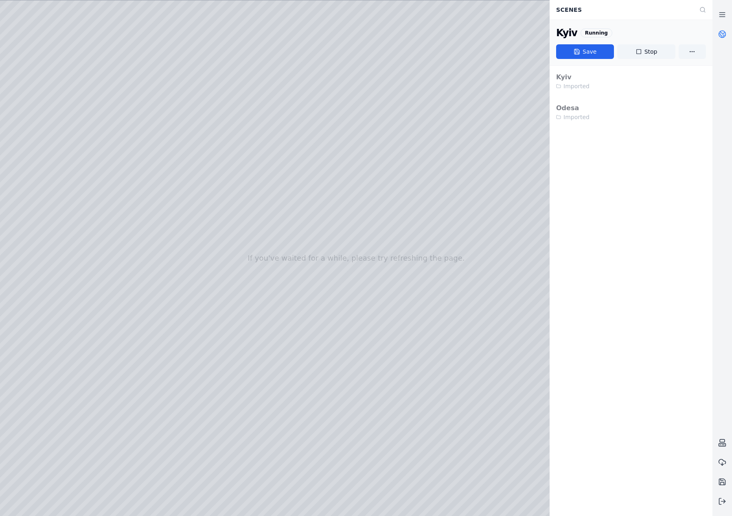
click at [350, 266] on div at bounding box center [356, 258] width 712 height 516
click at [201, 218] on div at bounding box center [356, 258] width 712 height 516
click at [279, 171] on div at bounding box center [356, 258] width 712 height 516
click at [334, 277] on div at bounding box center [356, 258] width 712 height 516
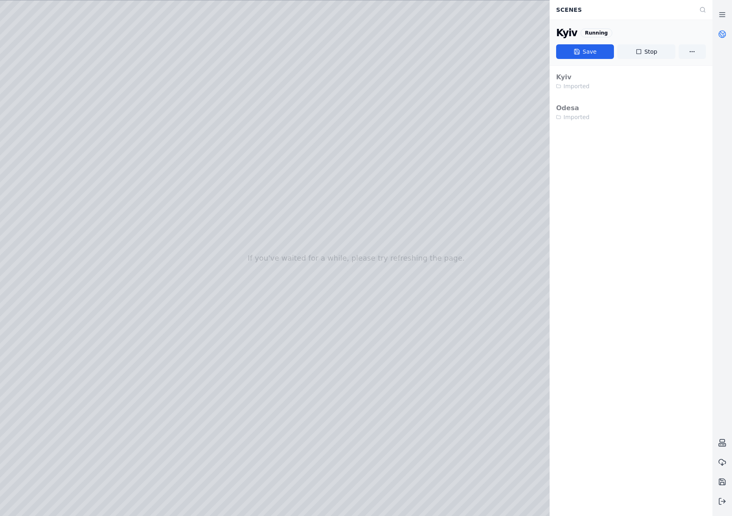
drag, startPoint x: 197, startPoint y: 305, endPoint x: 81, endPoint y: 313, distance: 116.3
drag, startPoint x: 421, startPoint y: 244, endPoint x: 428, endPoint y: 199, distance: 46.2
drag, startPoint x: 278, startPoint y: 291, endPoint x: 361, endPoint y: 302, distance: 83.7
drag, startPoint x: 178, startPoint y: 296, endPoint x: 394, endPoint y: 293, distance: 216.1
drag, startPoint x: 166, startPoint y: 310, endPoint x: 416, endPoint y: 320, distance: 250.1
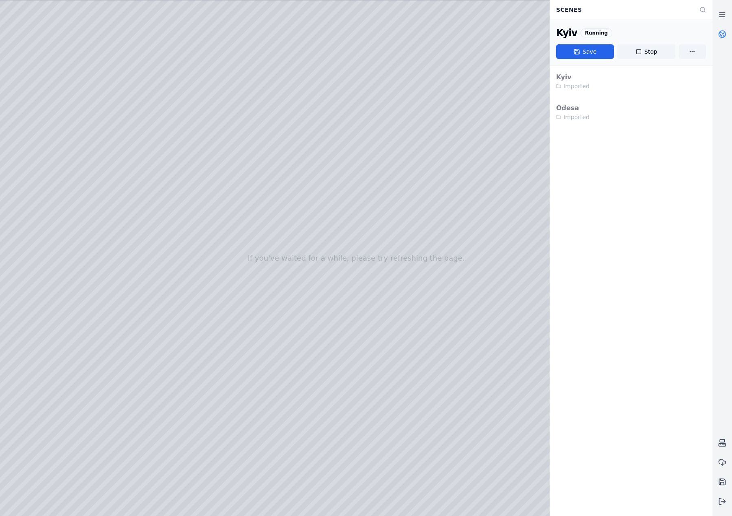
drag, startPoint x: 196, startPoint y: 319, endPoint x: 483, endPoint y: 300, distance: 287.9
drag, startPoint x: 197, startPoint y: 266, endPoint x: 314, endPoint y: 138, distance: 173.4
drag, startPoint x: 157, startPoint y: 152, endPoint x: 249, endPoint y: 189, distance: 99.5
drag, startPoint x: 236, startPoint y: 210, endPoint x: 290, endPoint y: 217, distance: 54.6
click at [290, 217] on div at bounding box center [356, 258] width 712 height 516
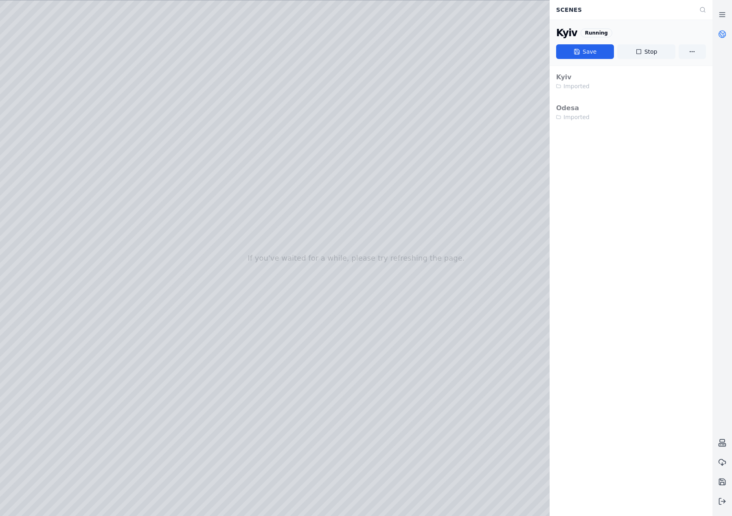
drag, startPoint x: 290, startPoint y: 217, endPoint x: 365, endPoint y: 225, distance: 75.3
click at [276, 189] on div at bounding box center [356, 258] width 712 height 516
click at [267, 230] on div at bounding box center [356, 258] width 712 height 516
drag, startPoint x: 40, startPoint y: 314, endPoint x: 464, endPoint y: 251, distance: 428.7
drag, startPoint x: 373, startPoint y: 278, endPoint x: 98, endPoint y: 299, distance: 275.9
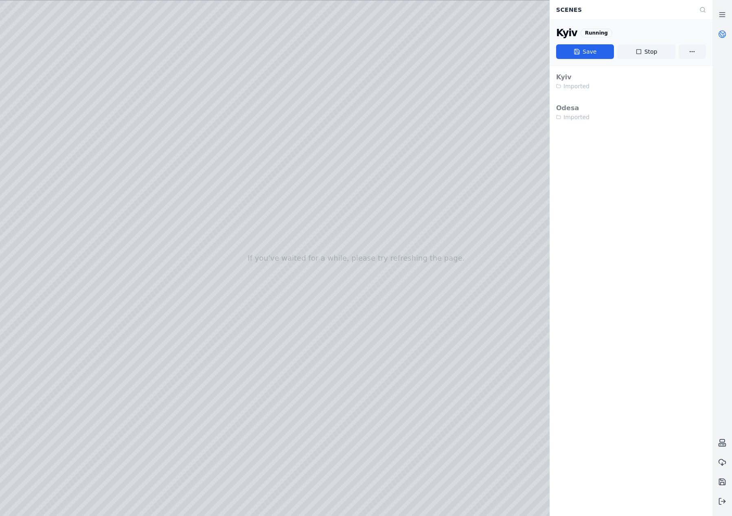
click at [295, 240] on div at bounding box center [356, 258] width 712 height 516
drag, startPoint x: 310, startPoint y: 278, endPoint x: 312, endPoint y: 269, distance: 9.1
drag, startPoint x: 192, startPoint y: 323, endPoint x: 552, endPoint y: 231, distance: 371.3
drag, startPoint x: 213, startPoint y: 273, endPoint x: 406, endPoint y: 215, distance: 201.3
drag, startPoint x: 130, startPoint y: 256, endPoint x: 308, endPoint y: 291, distance: 181.4
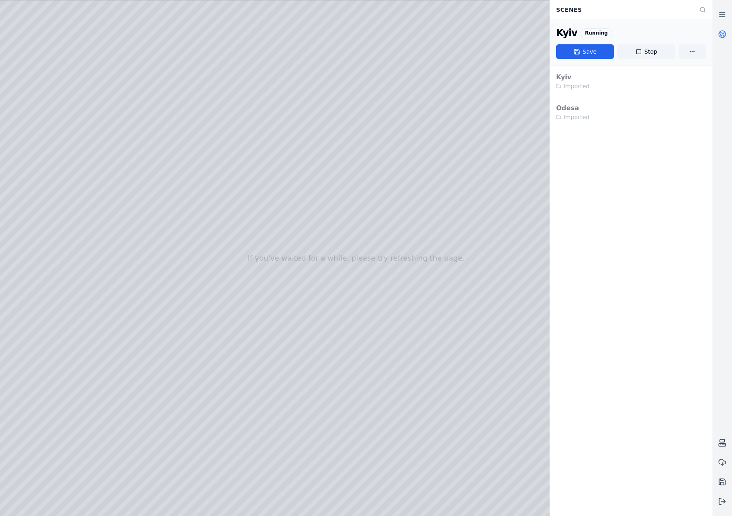
click at [301, 359] on div at bounding box center [356, 258] width 712 height 516
drag, startPoint x: 260, startPoint y: 241, endPoint x: 385, endPoint y: 226, distance: 126.6
drag, startPoint x: 465, startPoint y: 233, endPoint x: 353, endPoint y: 319, distance: 141.0
drag, startPoint x: 350, startPoint y: 324, endPoint x: 237, endPoint y: 339, distance: 113.3
drag, startPoint x: 253, startPoint y: 278, endPoint x: 467, endPoint y: 291, distance: 214.1
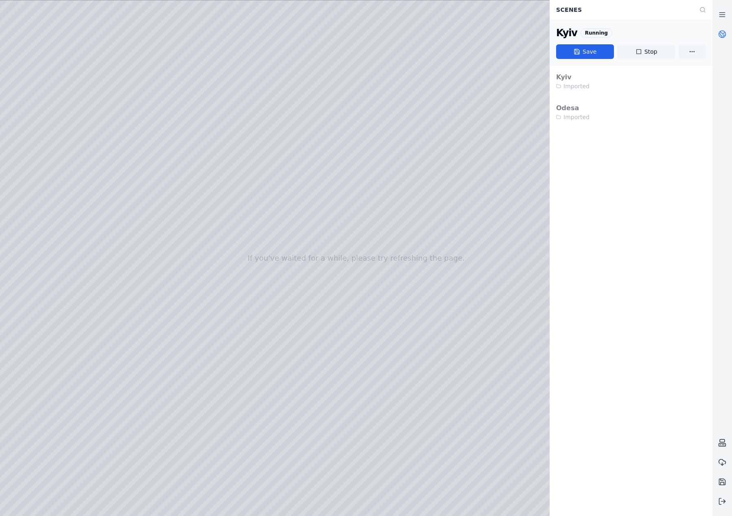
drag, startPoint x: 68, startPoint y: 267, endPoint x: 476, endPoint y: 320, distance: 411.2
drag, startPoint x: 454, startPoint y: 342, endPoint x: 97, endPoint y: 294, distance: 359.7
drag, startPoint x: 463, startPoint y: 293, endPoint x: 31, endPoint y: 285, distance: 432.2
drag, startPoint x: 403, startPoint y: 243, endPoint x: 85, endPoint y: 371, distance: 343.4
drag, startPoint x: 265, startPoint y: 300, endPoint x: 243, endPoint y: 291, distance: 23.7
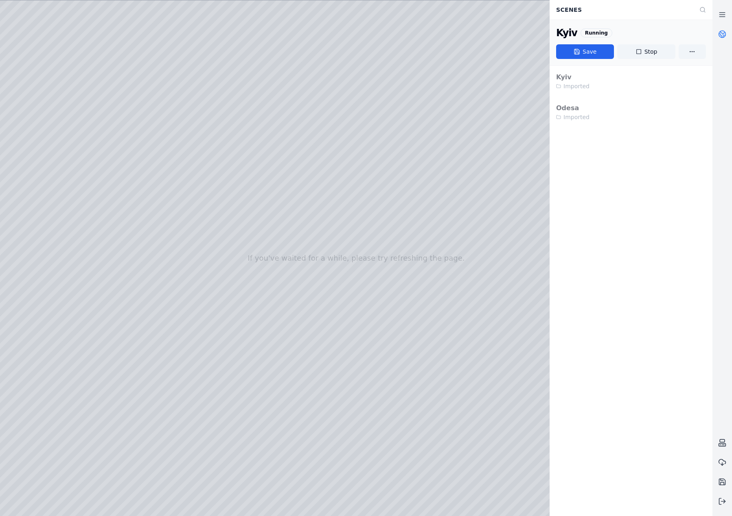
drag, startPoint x: 507, startPoint y: 193, endPoint x: 114, endPoint y: 271, distance: 401.2
drag, startPoint x: 410, startPoint y: 185, endPoint x: 290, endPoint y: 327, distance: 185.9
drag, startPoint x: 261, startPoint y: 339, endPoint x: 347, endPoint y: 334, distance: 86.0
